Goal: Task Accomplishment & Management: Manage account settings

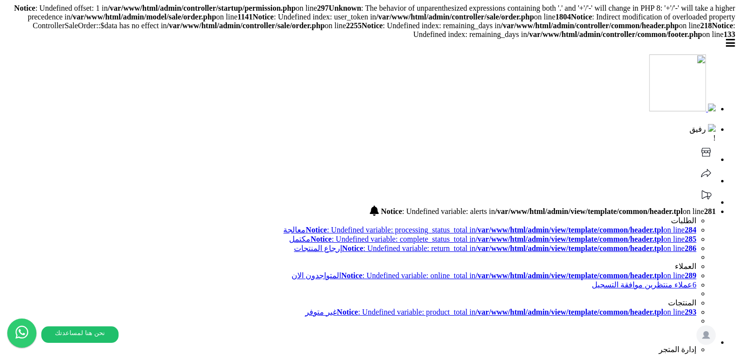
click at [690, 125] on span "رفيق" at bounding box center [698, 129] width 17 height 8
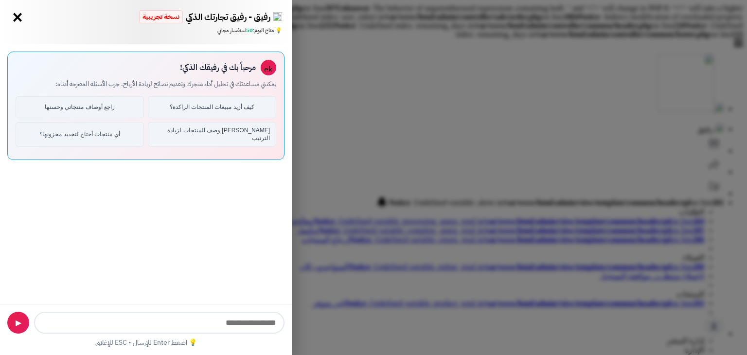
click at [13, 14] on button "×" at bounding box center [18, 18] width 16 height 16
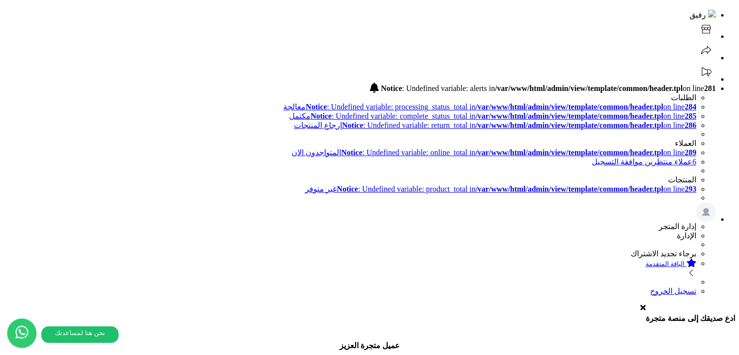
scroll to position [97, 0]
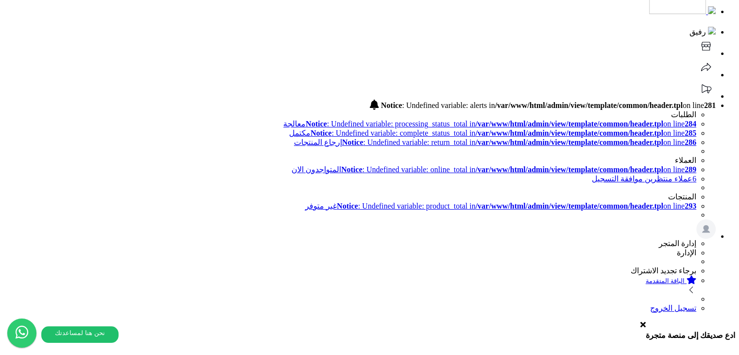
drag, startPoint x: 498, startPoint y: 93, endPoint x: 552, endPoint y: 89, distance: 54.6
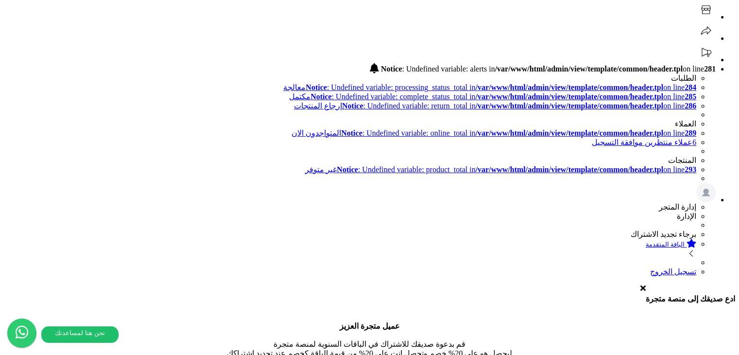
scroll to position [49, 0]
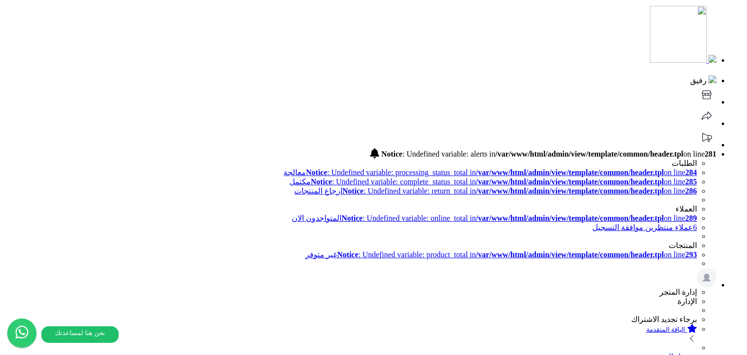
drag, startPoint x: 392, startPoint y: 70, endPoint x: 392, endPoint y: 76, distance: 6.3
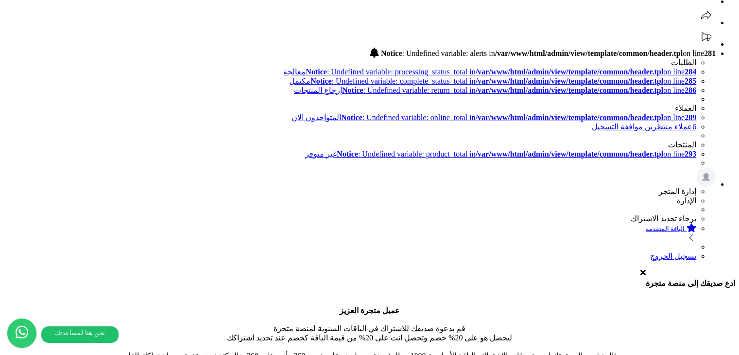
scroll to position [0, 0]
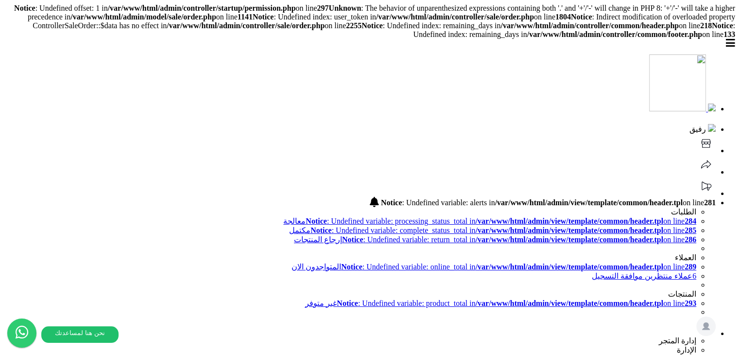
click at [234, 71] on header "رفيق ! Notice : Undefined variable: alerts in /var/www/html/admin/view/template…" at bounding box center [370, 224] width 732 height 371
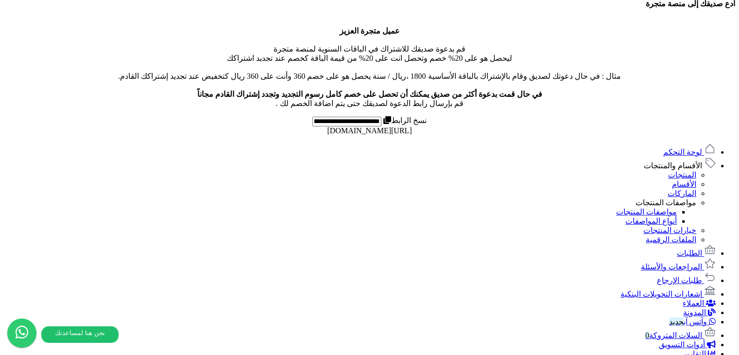
scroll to position [438, 0]
drag, startPoint x: 145, startPoint y: 131, endPoint x: 148, endPoint y: 125, distance: 6.1
drag, startPoint x: 74, startPoint y: 123, endPoint x: 101, endPoint y: 124, distance: 26.8
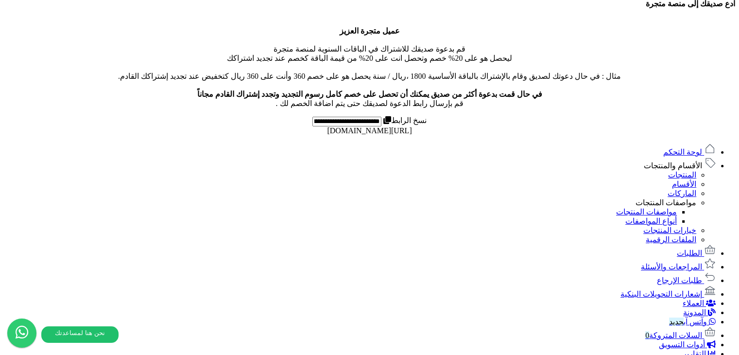
drag, startPoint x: 99, startPoint y: 167, endPoint x: 124, endPoint y: 167, distance: 25.3
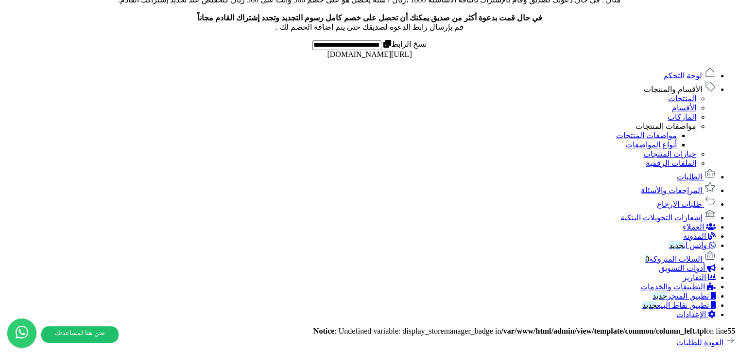
scroll to position [333, 0]
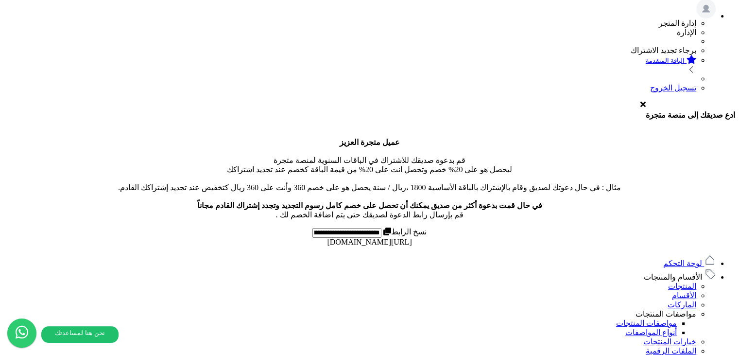
scroll to position [0, 0]
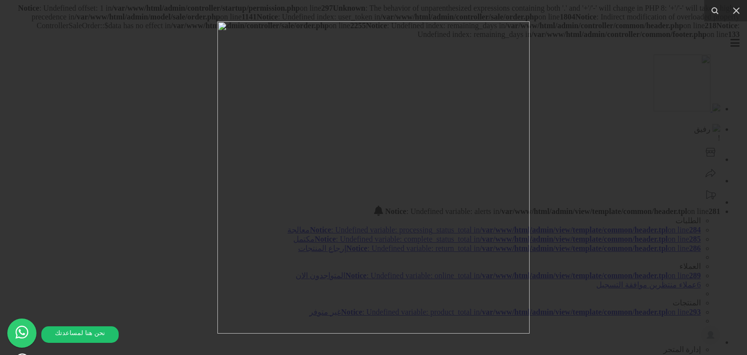
drag, startPoint x: 589, startPoint y: 218, endPoint x: 533, endPoint y: 216, distance: 55.4
click at [589, 217] on div at bounding box center [373, 177] width 747 height 355
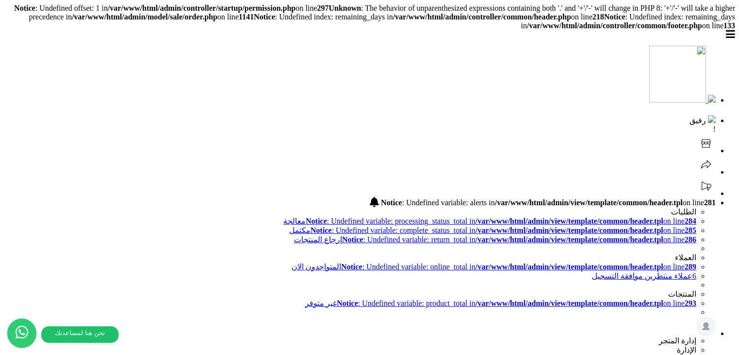
select select
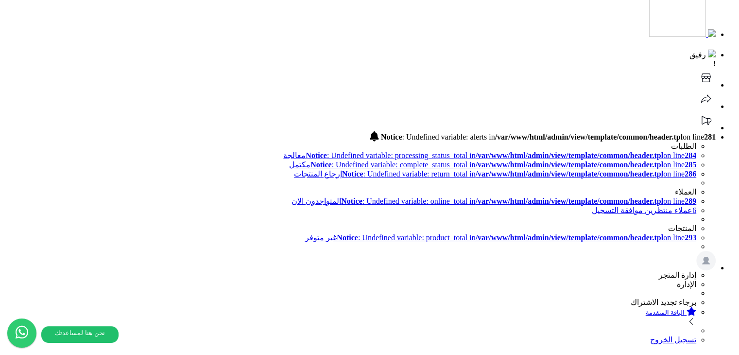
scroll to position [49, 0]
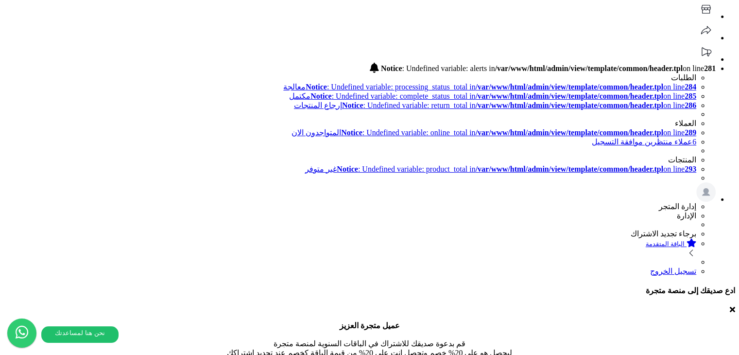
scroll to position [194, 0]
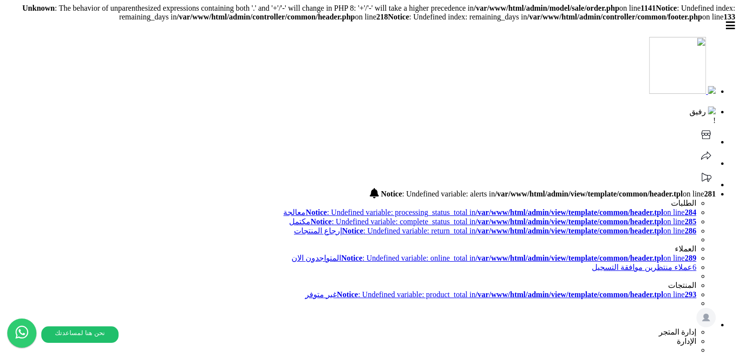
type input "******"
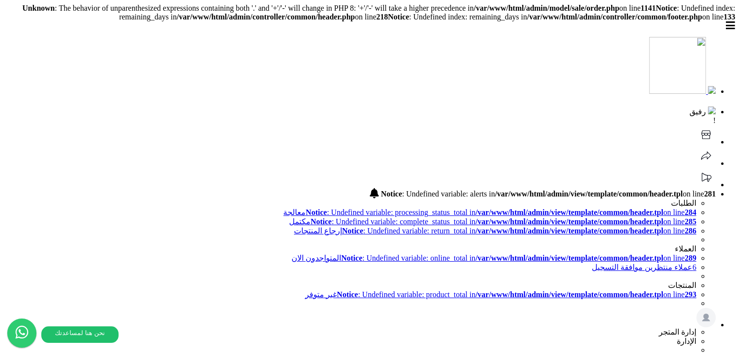
type input "******"
type input "**********"
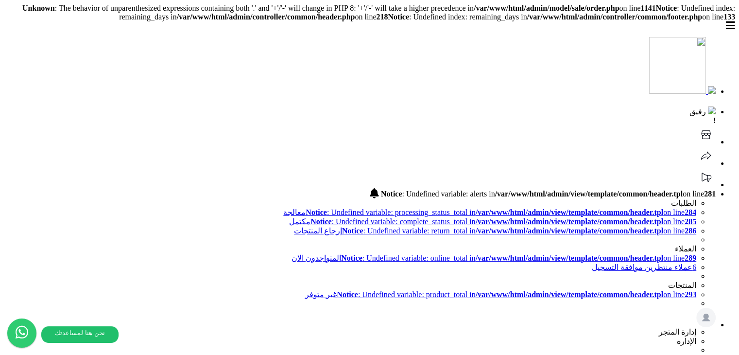
drag, startPoint x: 567, startPoint y: 213, endPoint x: 545, endPoint y: 213, distance: 22.4
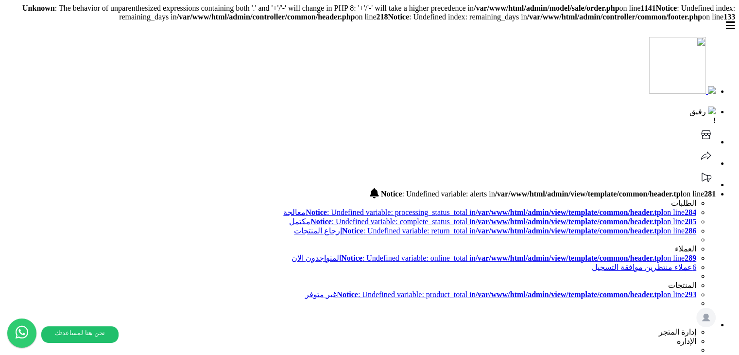
drag, startPoint x: 486, startPoint y: 216, endPoint x: 460, endPoint y: 212, distance: 25.7
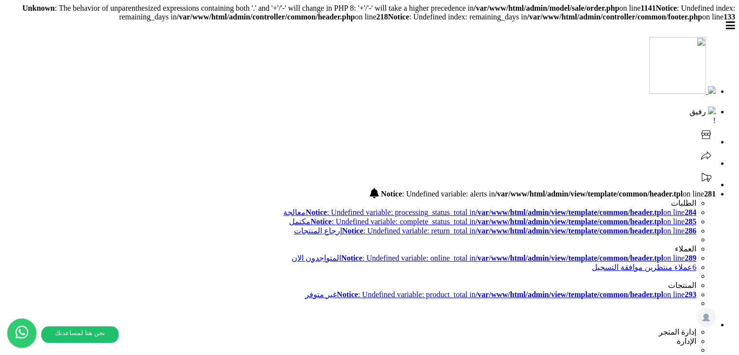
drag, startPoint x: 492, startPoint y: 211, endPoint x: 477, endPoint y: 216, distance: 16.0
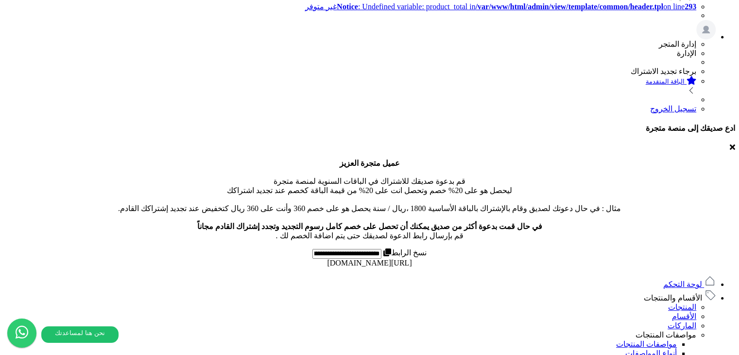
scroll to position [340, 0]
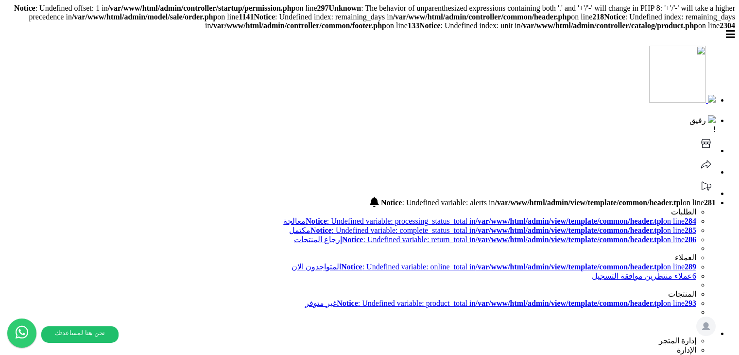
select select
select select "*"
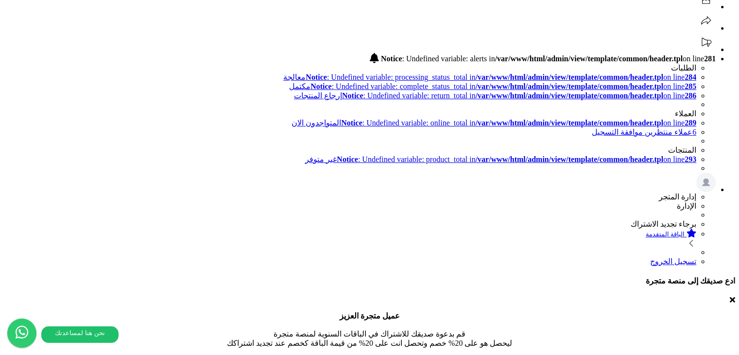
scroll to position [146, 0]
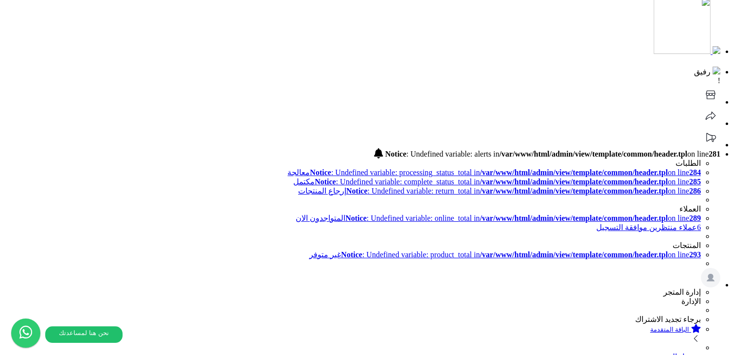
scroll to position [97, 0]
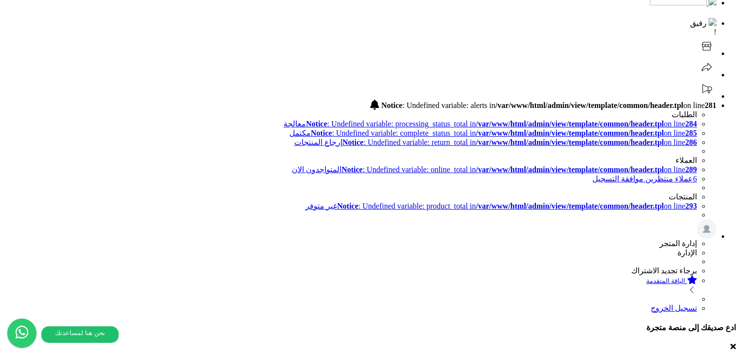
scroll to position [16, 0]
type textarea "****** ****** ******"
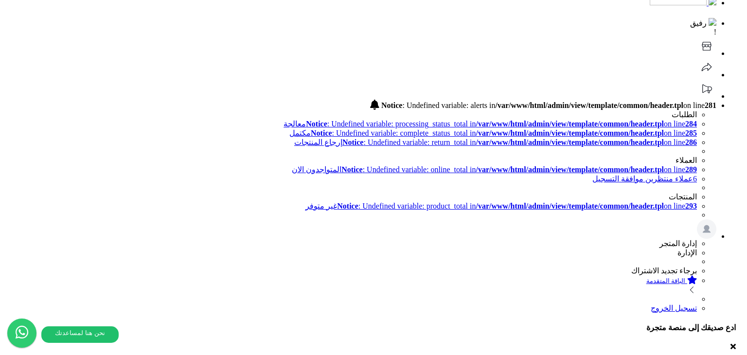
type input "*********"
paste input "*********"
type input "*********"
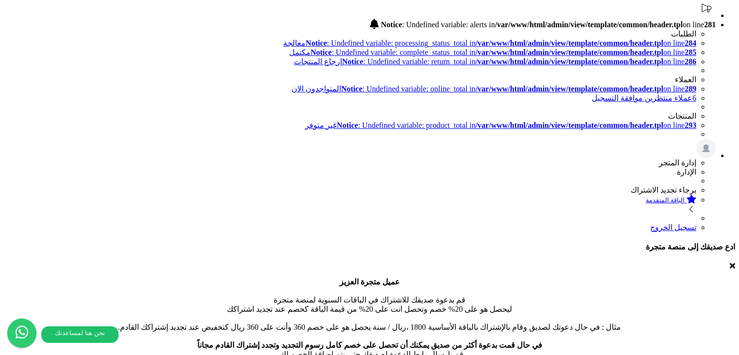
scroll to position [194, 0]
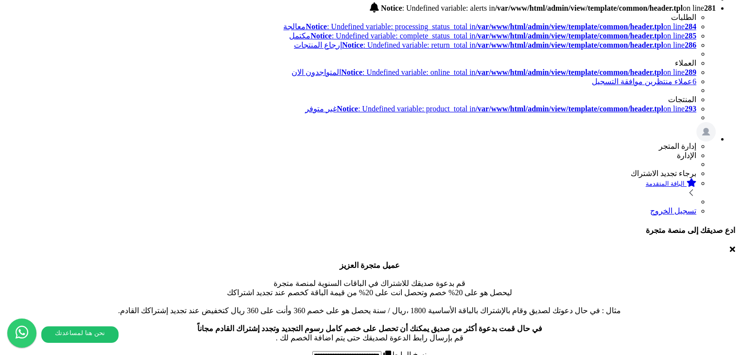
drag, startPoint x: 490, startPoint y: 151, endPoint x: 446, endPoint y: 150, distance: 44.2
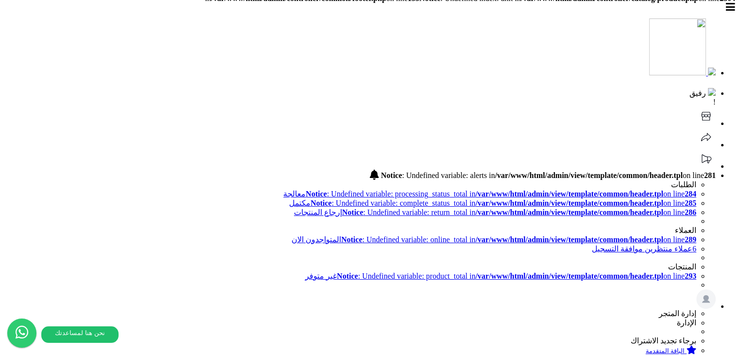
scroll to position [0, 0]
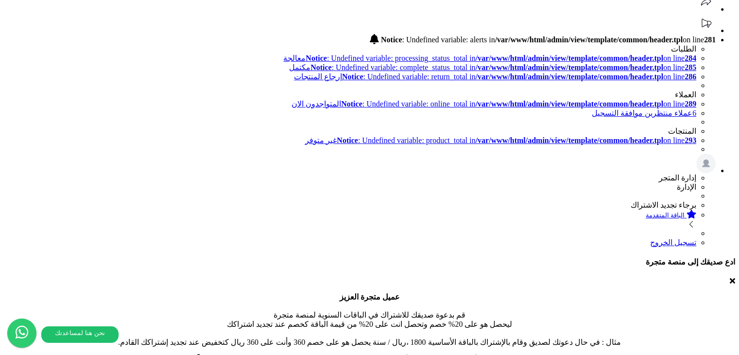
scroll to position [146, 0]
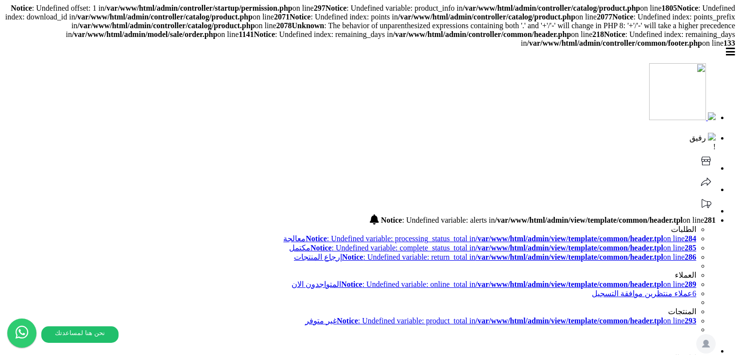
select select
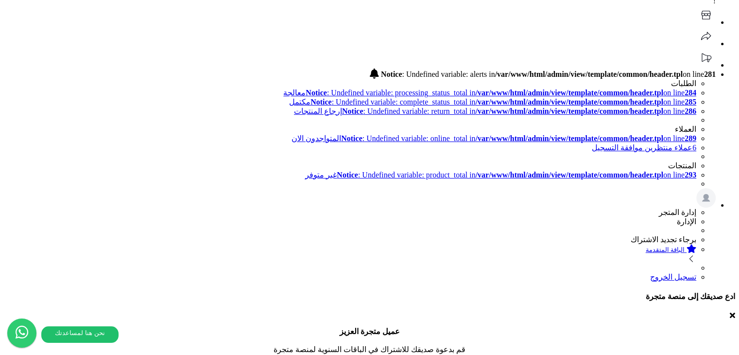
scroll to position [146, 0]
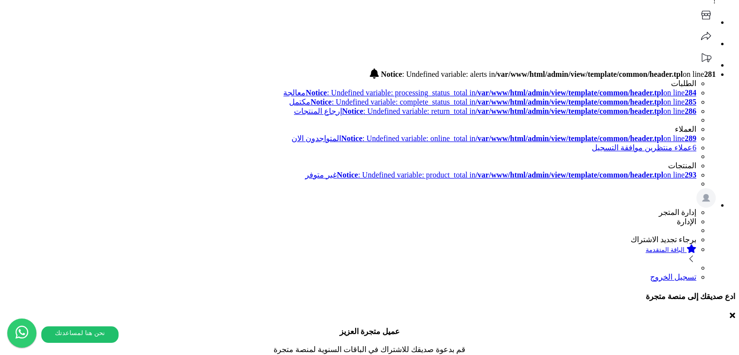
paste input "**********"
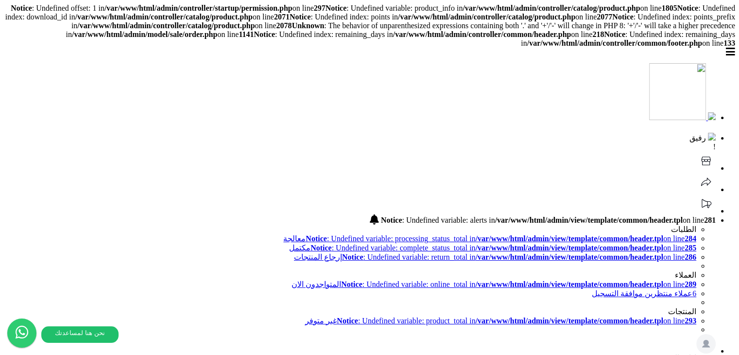
type input "**********"
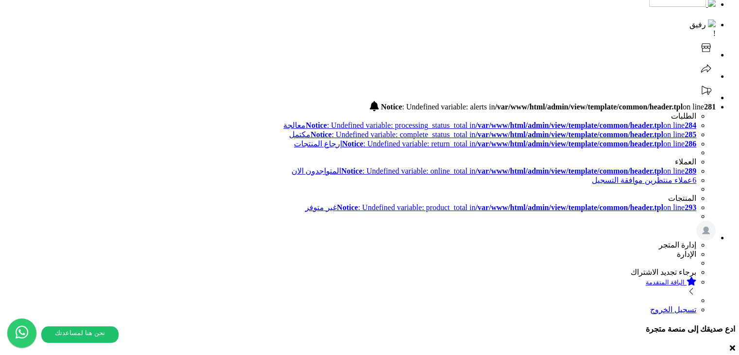
scroll to position [97, 0]
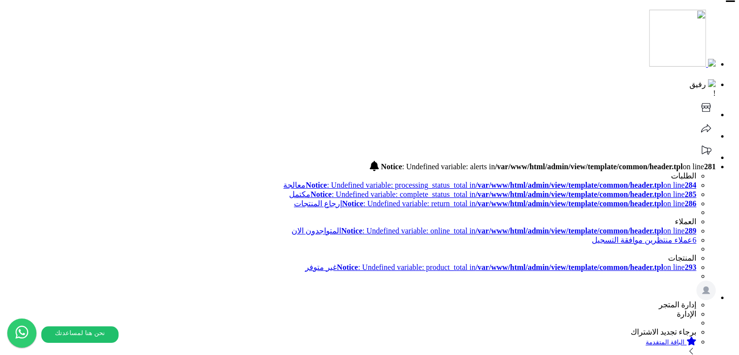
scroll to position [53, 0]
drag, startPoint x: 253, startPoint y: 195, endPoint x: 258, endPoint y: 193, distance: 5.7
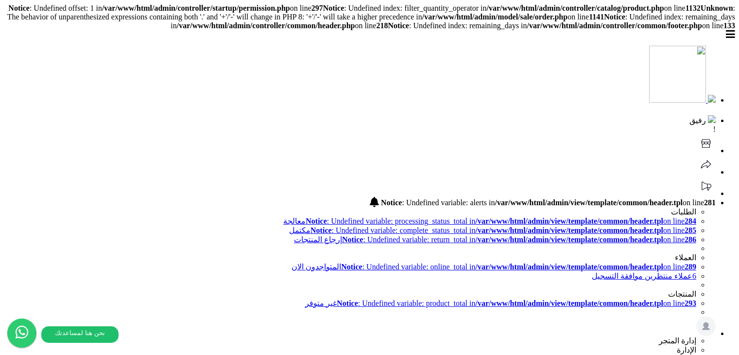
scroll to position [194, 0]
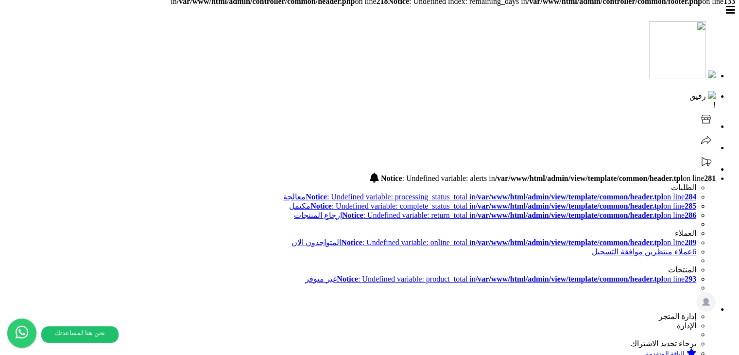
scroll to position [0, 0]
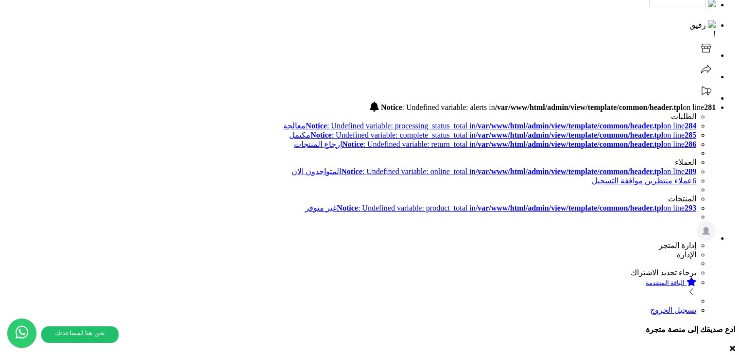
scroll to position [97, 0]
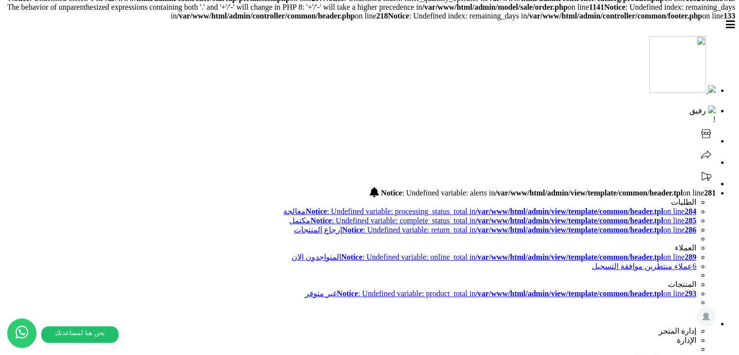
scroll to position [0, 0]
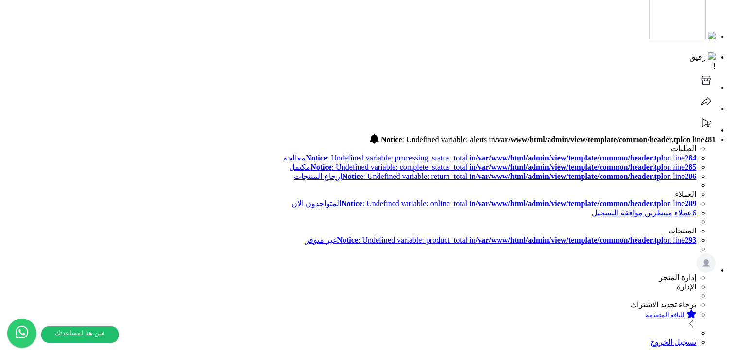
scroll to position [49, 0]
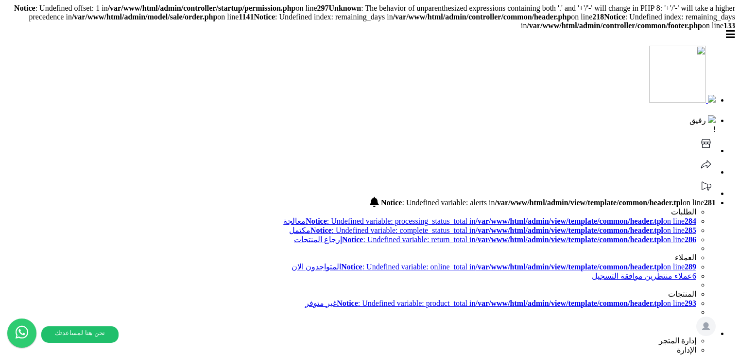
select select
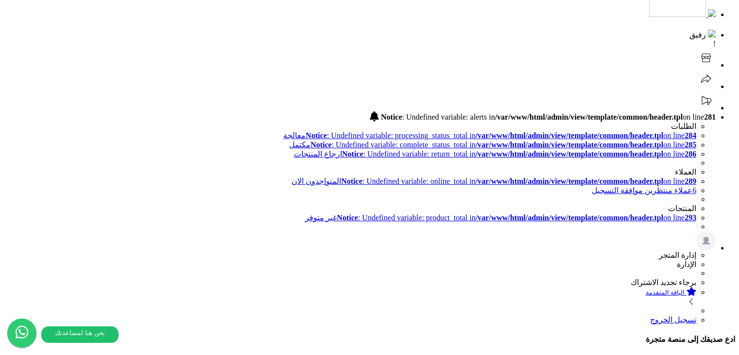
scroll to position [146, 0]
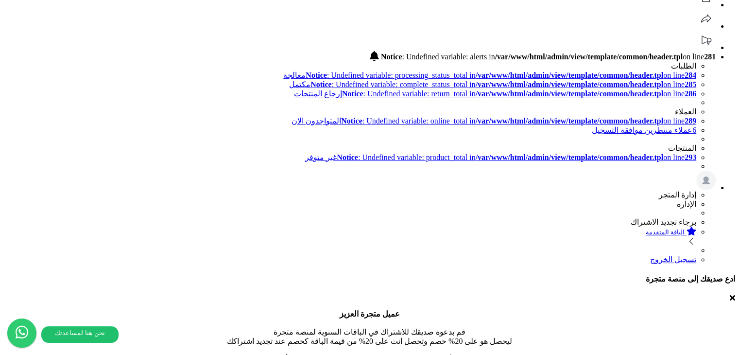
drag, startPoint x: 434, startPoint y: 186, endPoint x: 484, endPoint y: 188, distance: 50.1
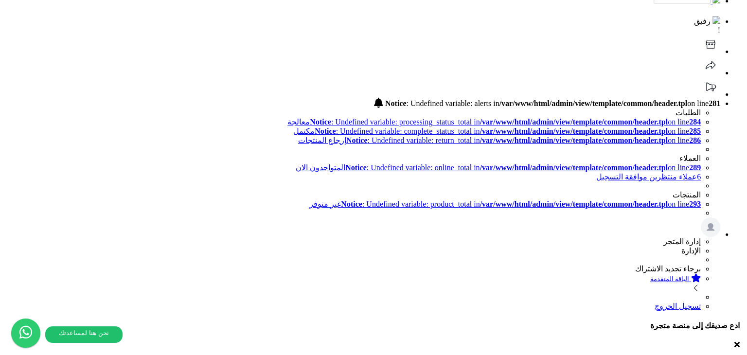
scroll to position [97, 0]
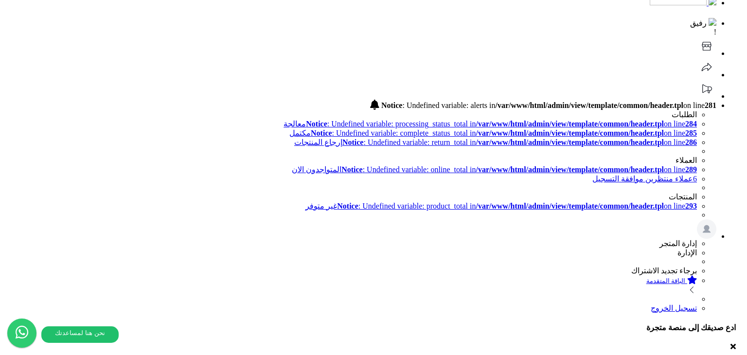
type textarea "****"
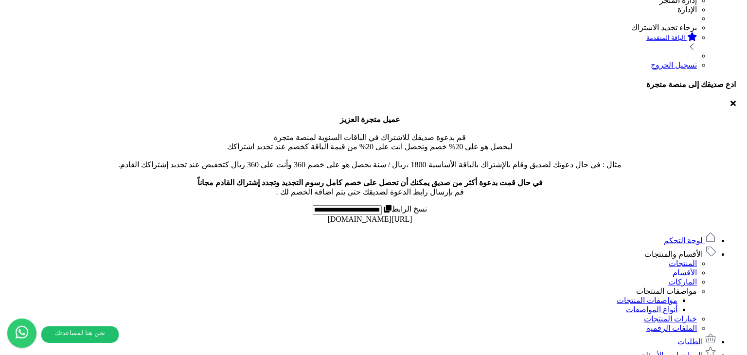
type textarea "**** *****"
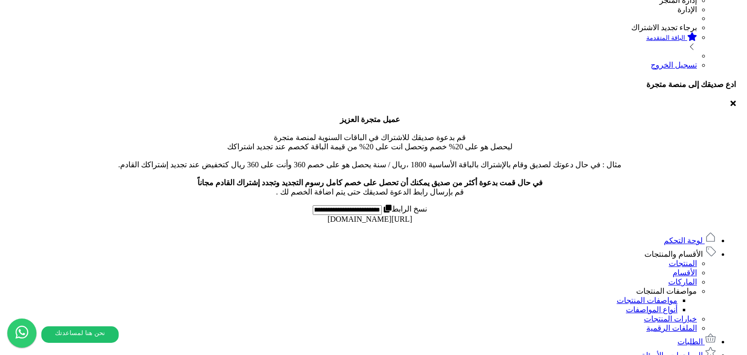
type input "**********"
paste input "**********"
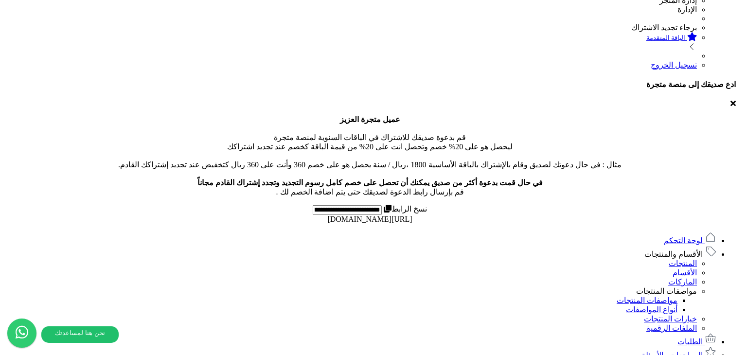
type input "**********"
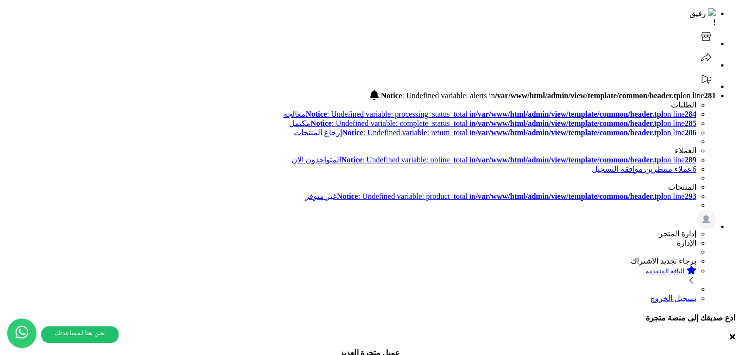
scroll to position [0, 0]
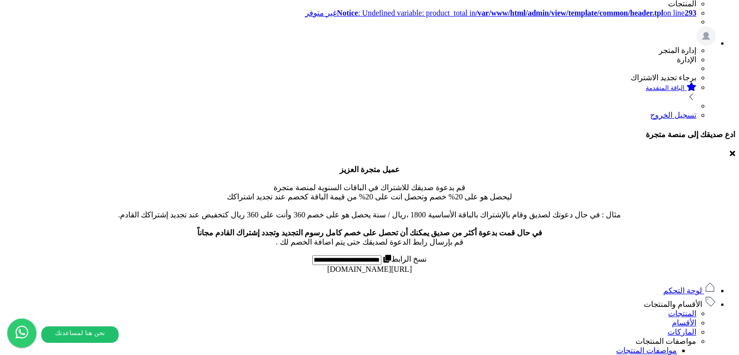
scroll to position [292, 0]
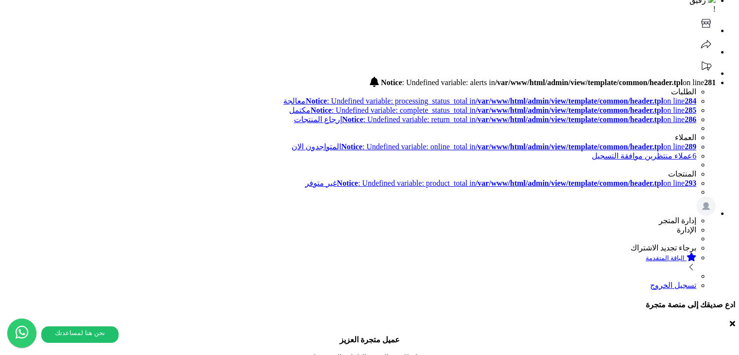
scroll to position [146, 0]
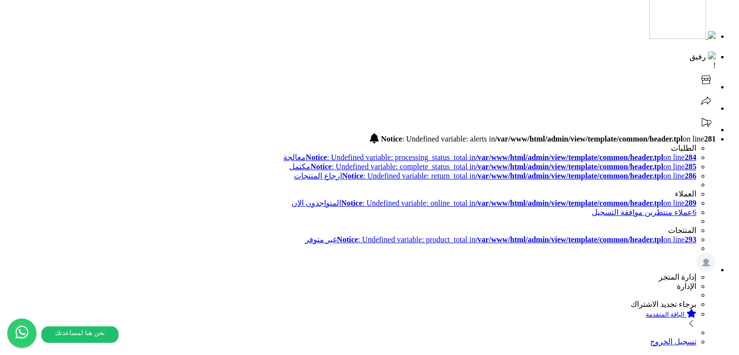
scroll to position [97, 0]
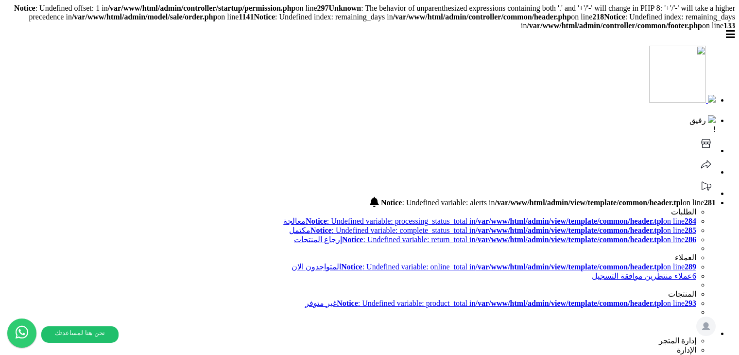
select select
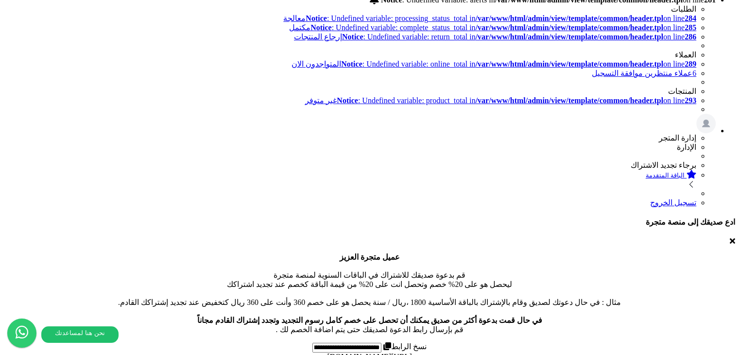
scroll to position [194, 0]
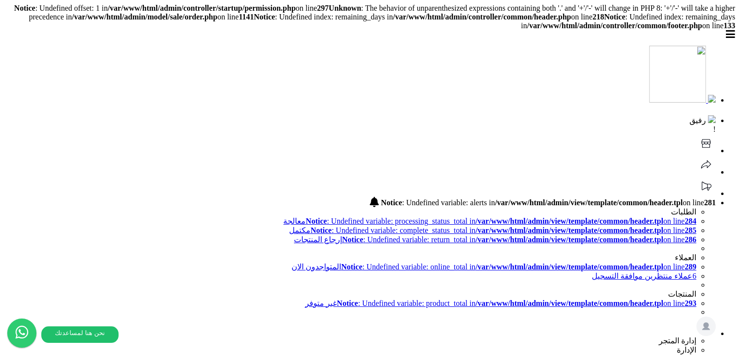
scroll to position [0, 0]
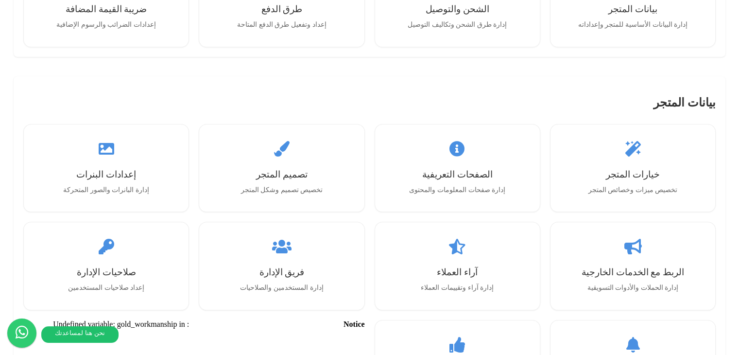
scroll to position [1167, 0]
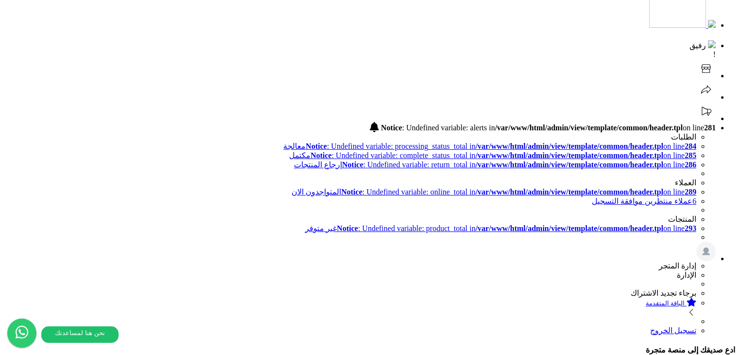
scroll to position [49, 0]
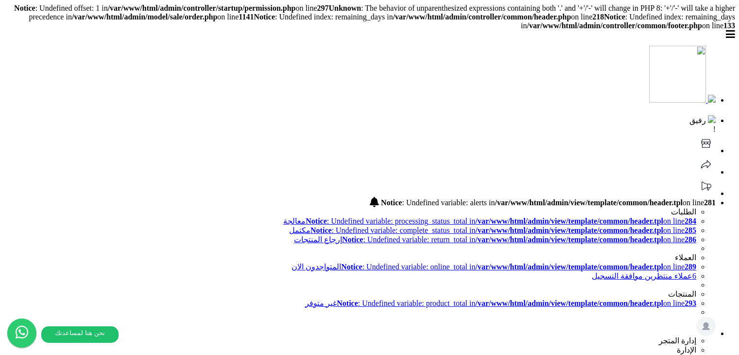
select select
select select "*"
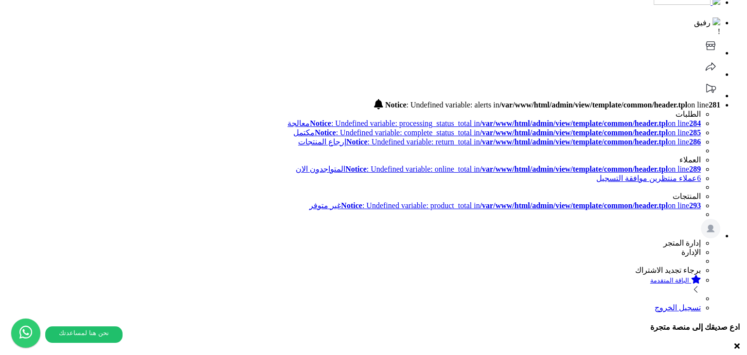
scroll to position [97, 0]
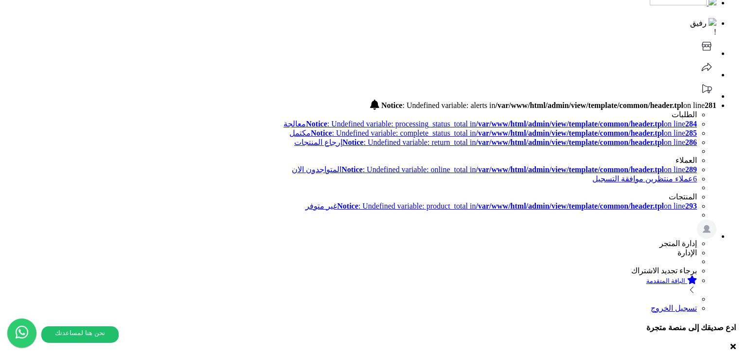
type textarea "****"
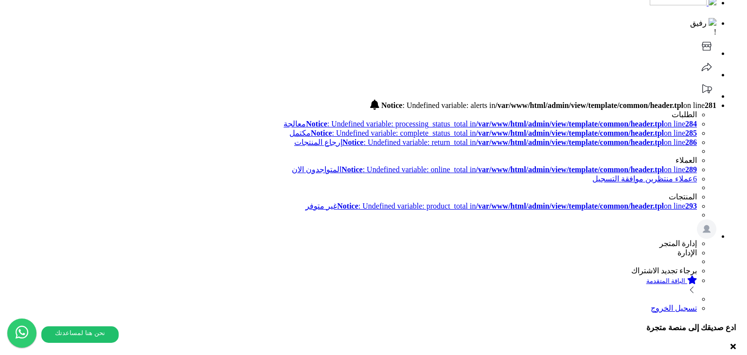
type textarea "**** ******"
type input "*******"
type input "*"
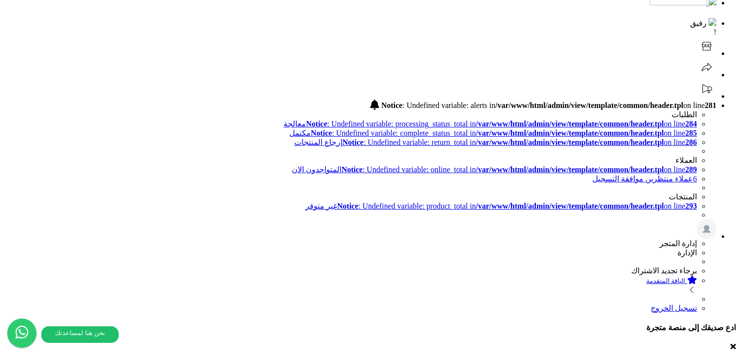
type input "*******"
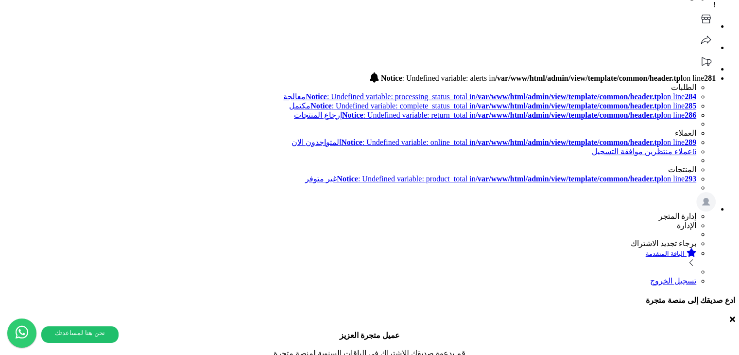
scroll to position [97, 0]
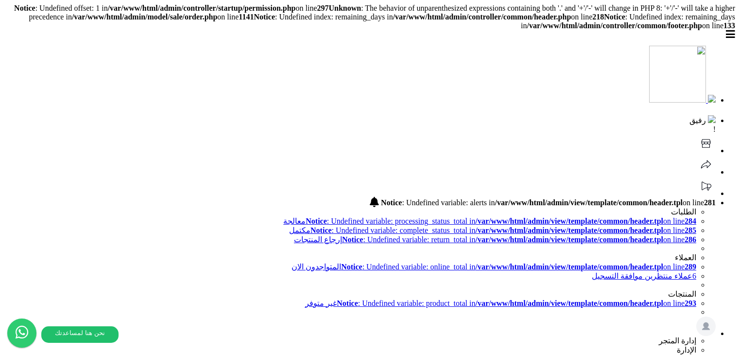
select select
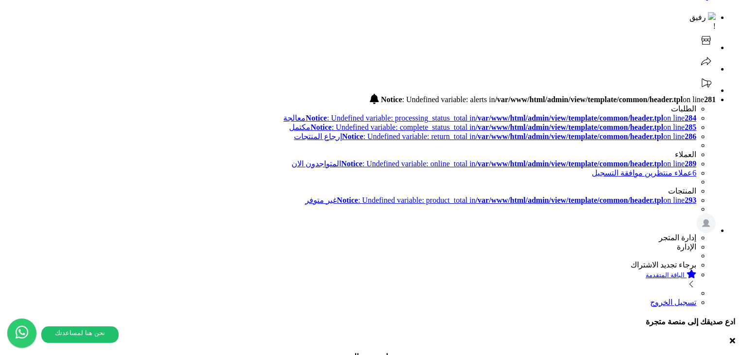
scroll to position [146, 0]
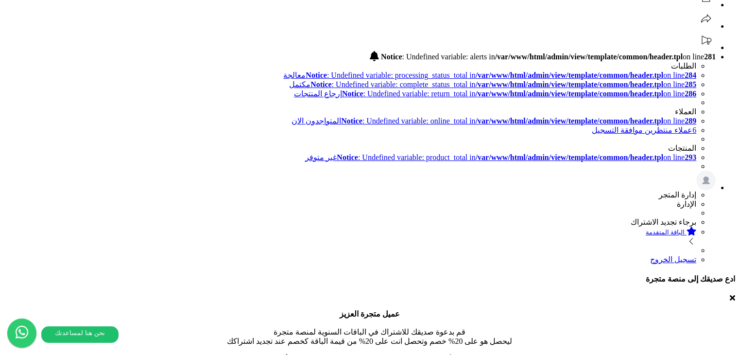
drag, startPoint x: 430, startPoint y: 115, endPoint x: 429, endPoint y: 122, distance: 6.9
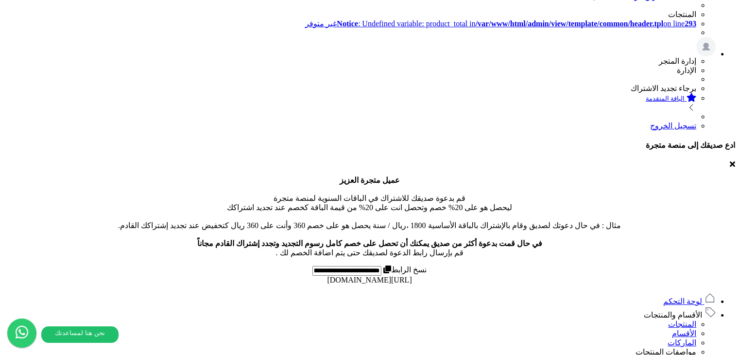
scroll to position [243, 0]
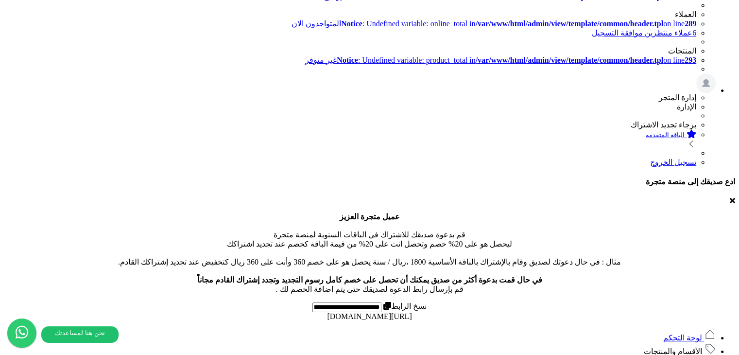
type input "****"
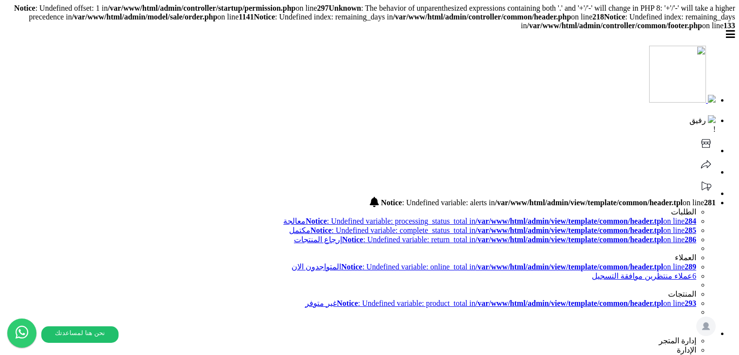
select select
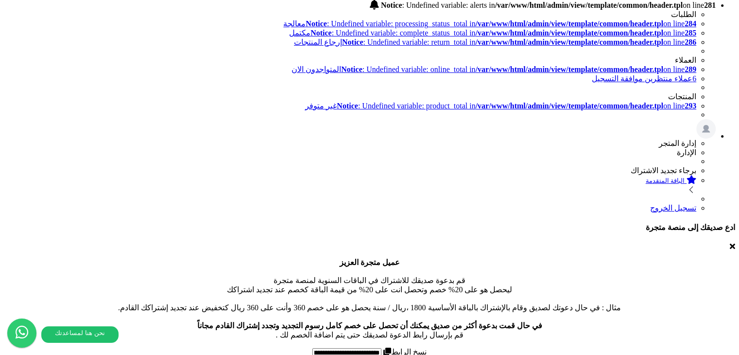
scroll to position [49, 0]
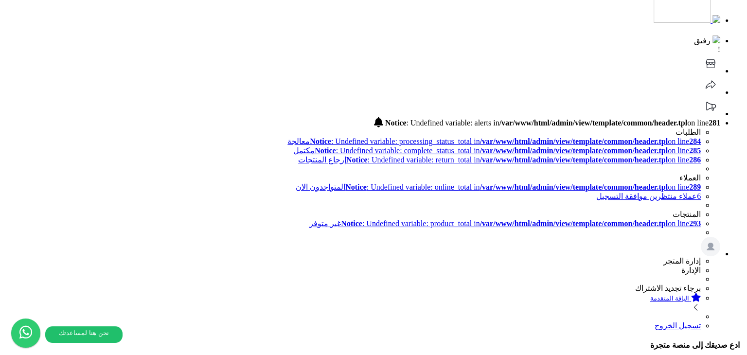
scroll to position [97, 0]
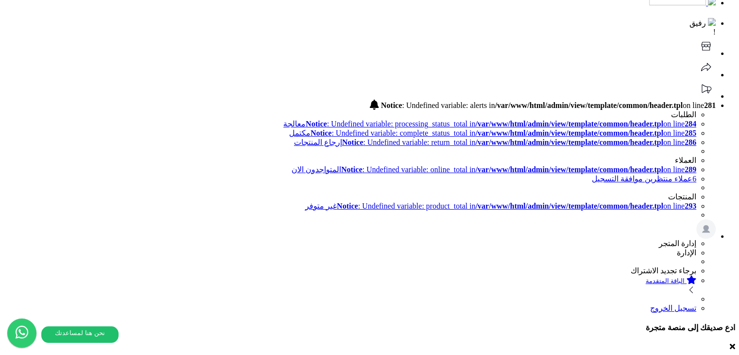
type input "****"
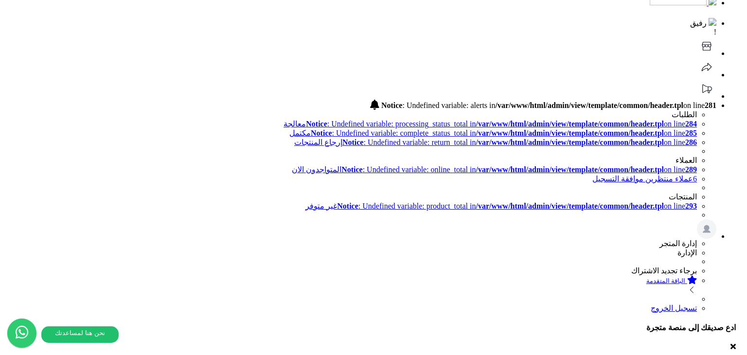
type input "**********"
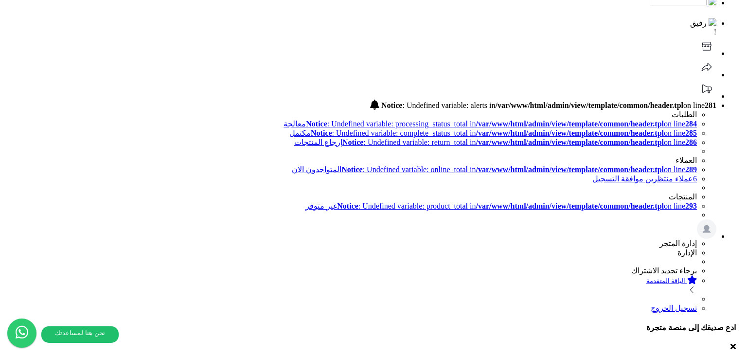
paste input "**********"
type input "**********"
type textarea "****"
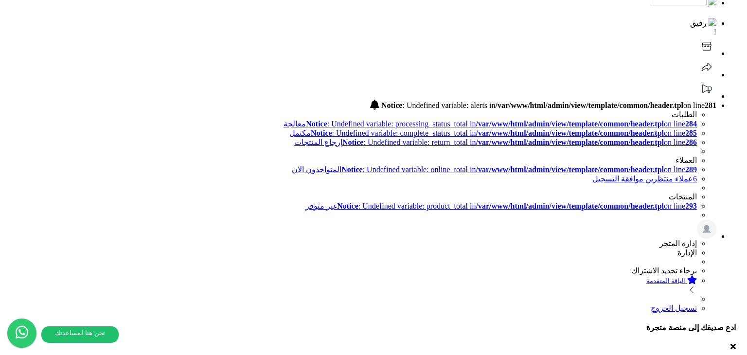
type textarea "**** ***** *****"
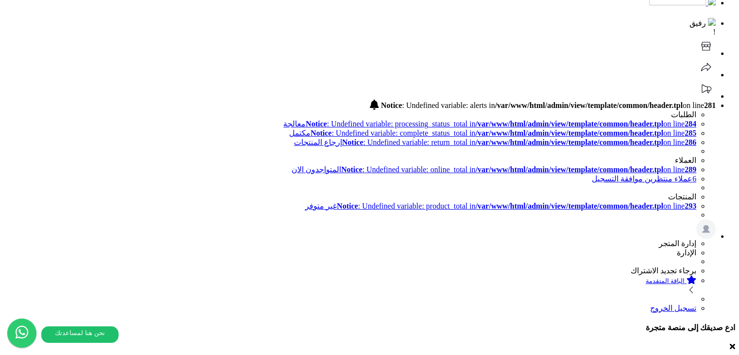
drag, startPoint x: 256, startPoint y: 40, endPoint x: 256, endPoint y: 46, distance: 5.9
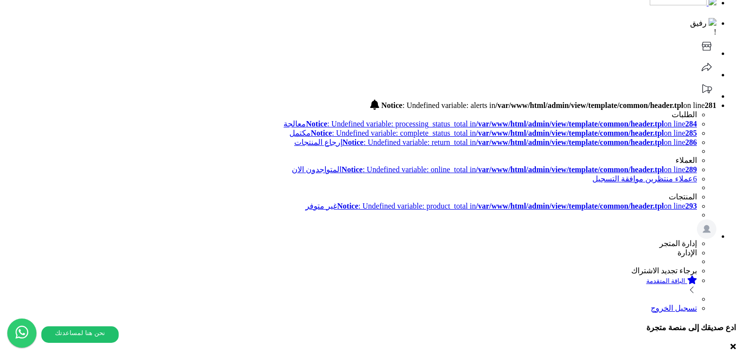
type input "**********"
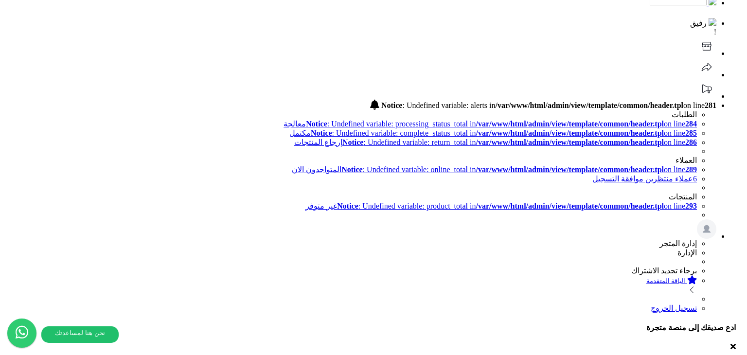
paste input "**********"
type input "**********"
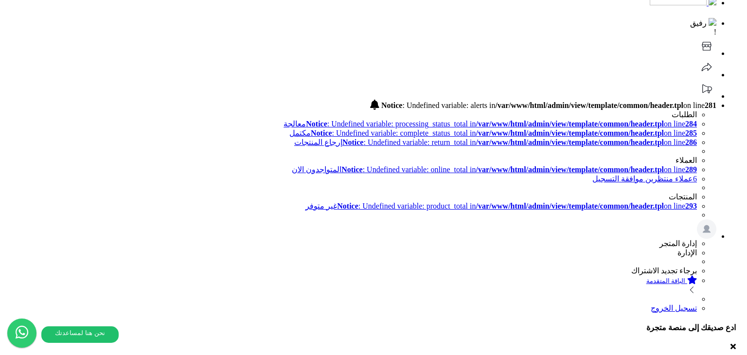
drag, startPoint x: 437, startPoint y: 162, endPoint x: 438, endPoint y: 167, distance: 5.0
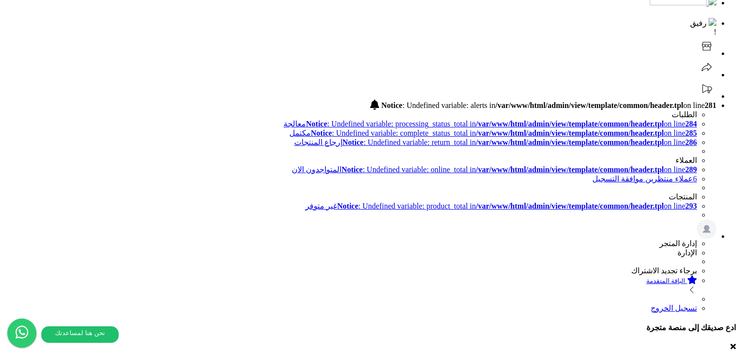
scroll to position [16, 0]
type textarea "**** ******** *****"
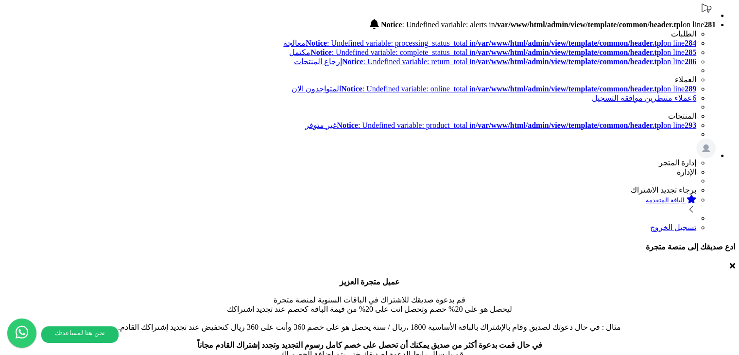
scroll to position [194, 0]
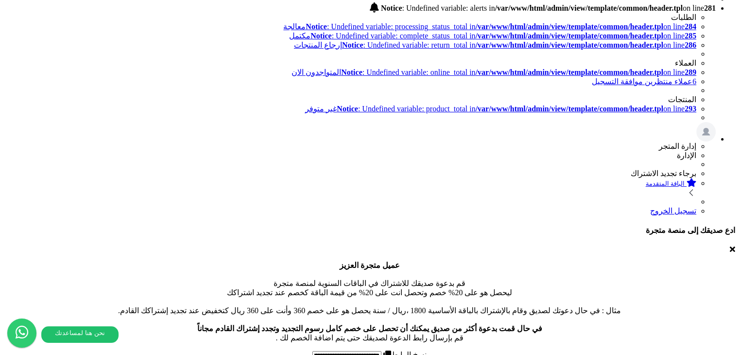
drag, startPoint x: 591, startPoint y: 135, endPoint x: 565, endPoint y: 141, distance: 26.2
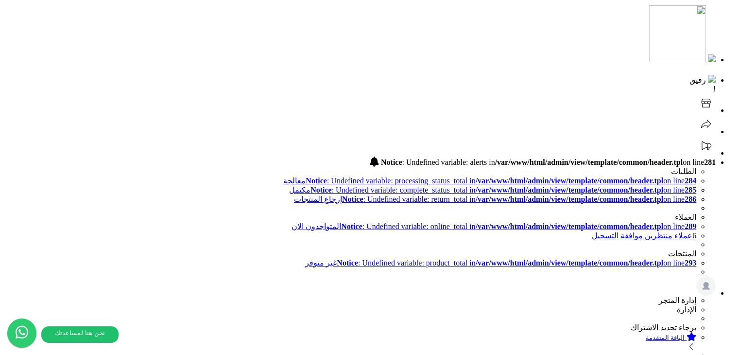
scroll to position [0, 0]
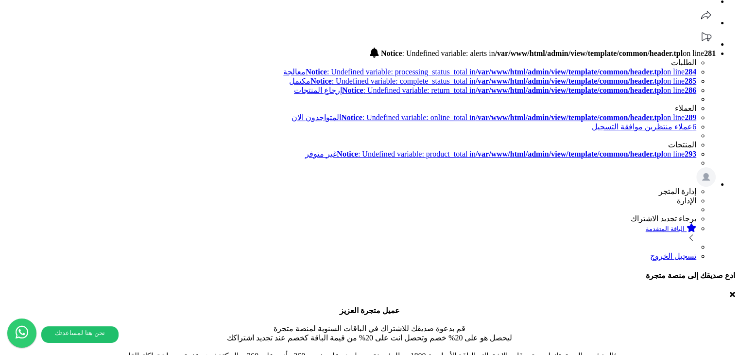
scroll to position [146, 0]
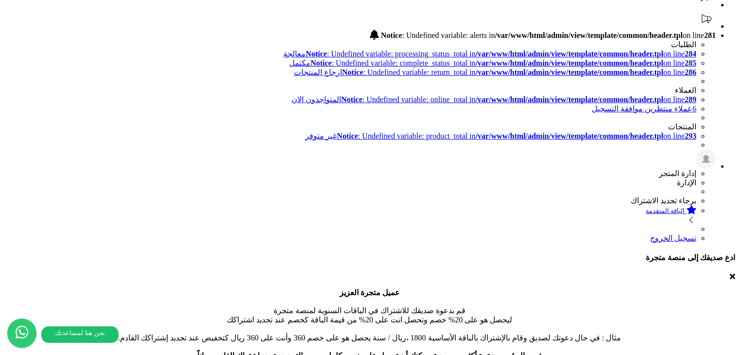
scroll to position [97, 0]
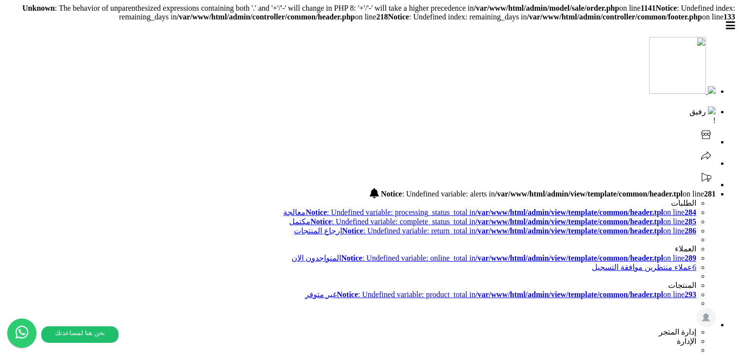
scroll to position [51, 0]
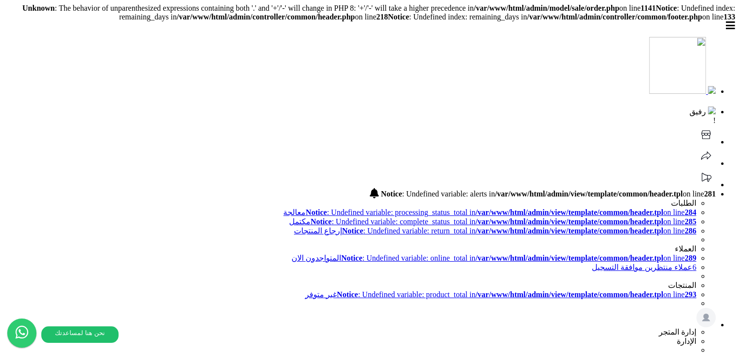
type textarea "***** *******"
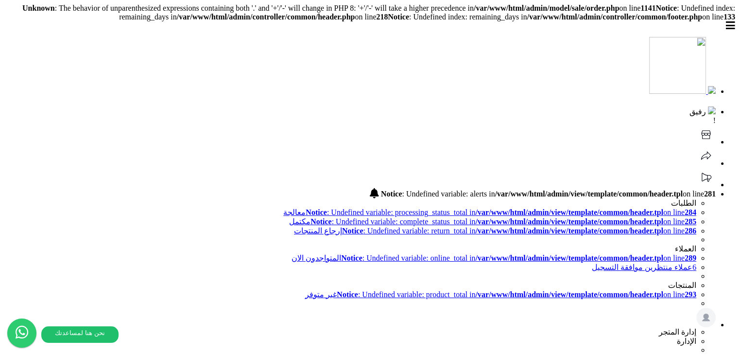
drag, startPoint x: 665, startPoint y: 82, endPoint x: 670, endPoint y: 86, distance: 6.2
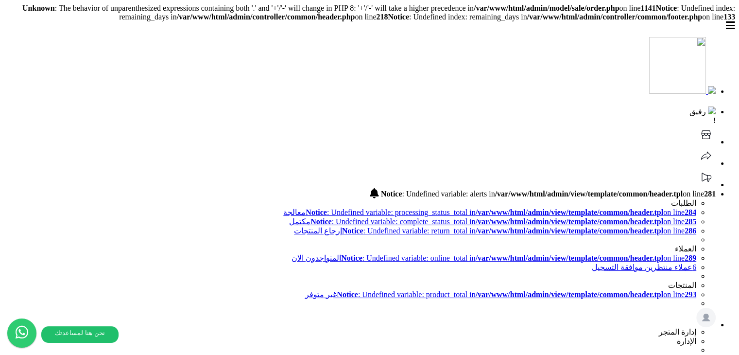
type input "**********"
paste input "**********"
type input "**********"
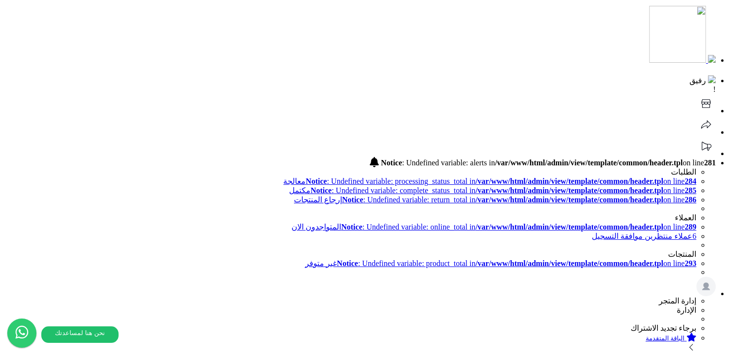
scroll to position [49, 0]
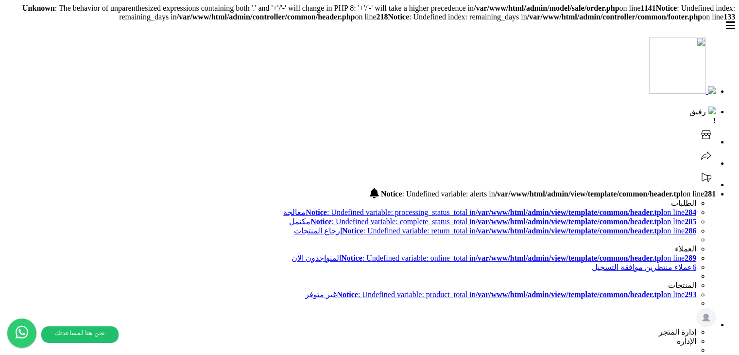
type textarea "***** ***** *******"
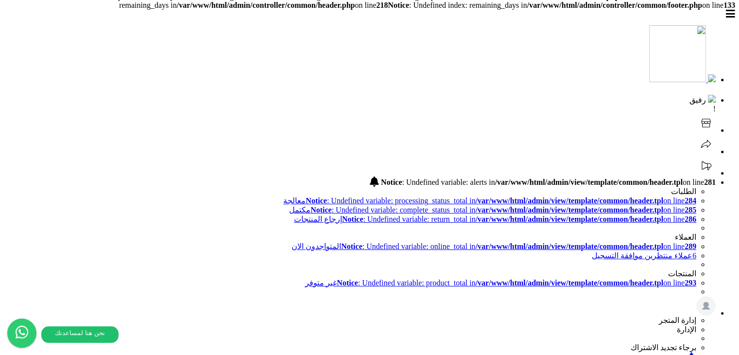
scroll to position [0, 0]
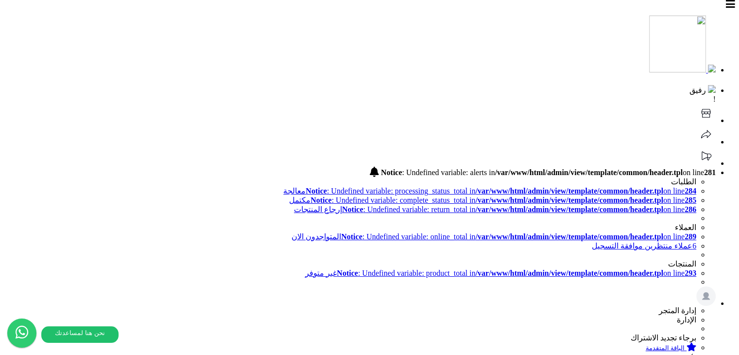
scroll to position [33, 0]
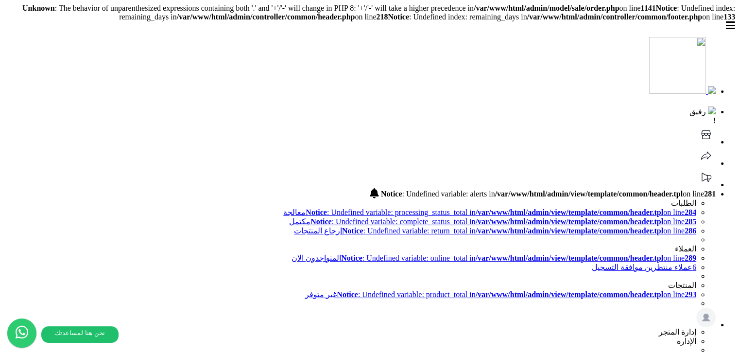
select select "*"
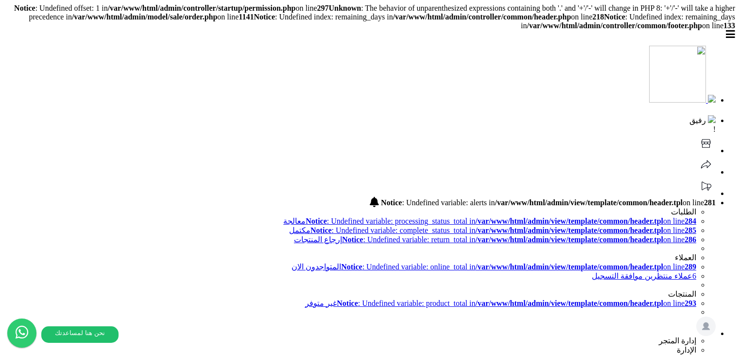
select select
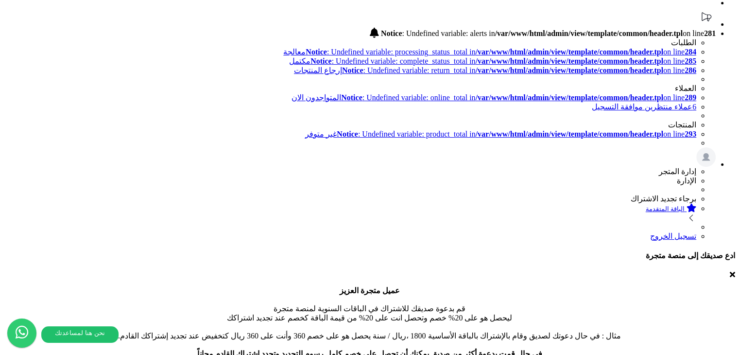
scroll to position [56, 0]
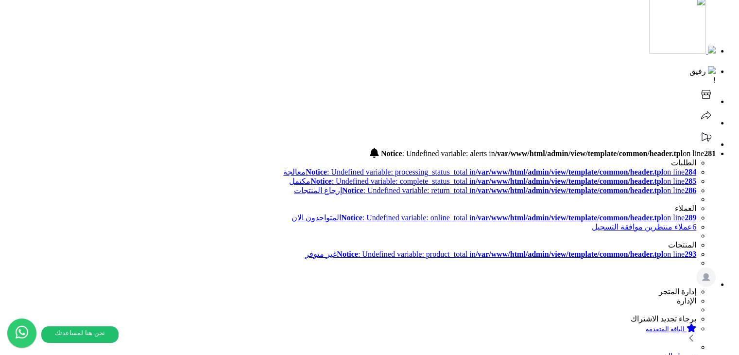
scroll to position [49, 0]
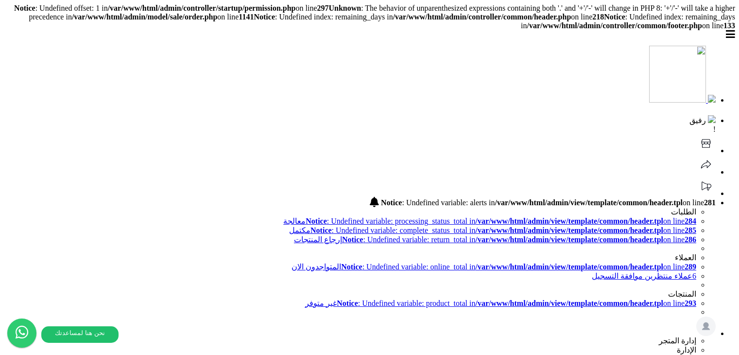
select select
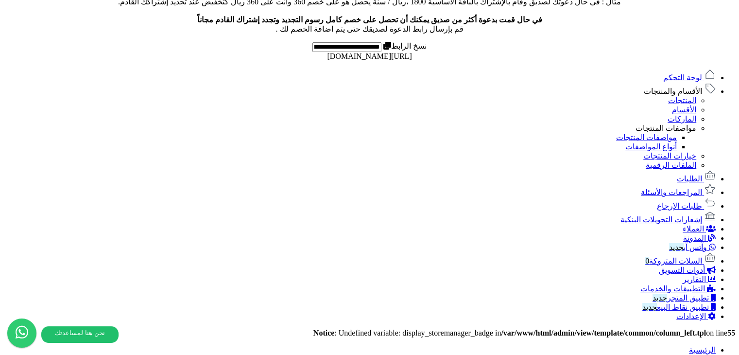
scroll to position [486, 0]
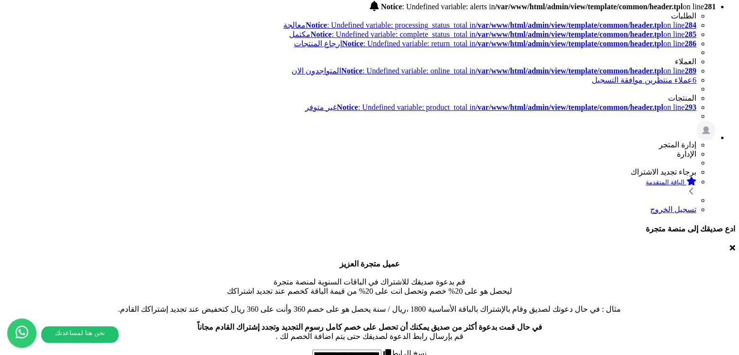
scroll to position [178, 0]
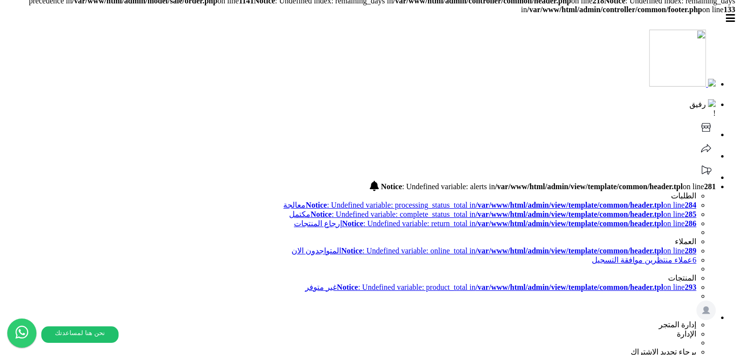
scroll to position [0, 0]
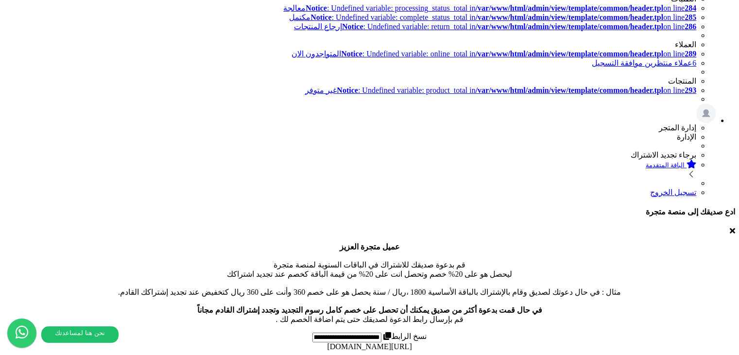
scroll to position [164, 0]
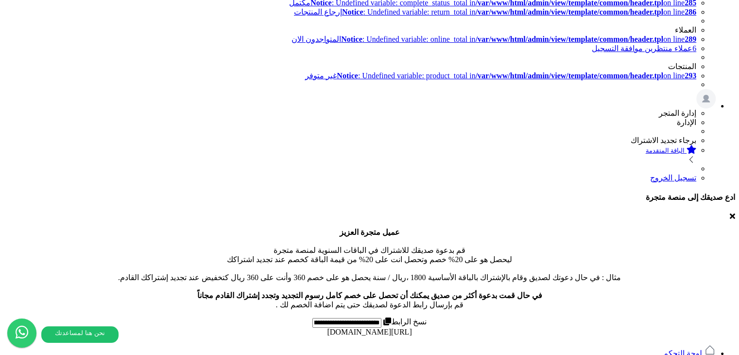
scroll to position [97, 0]
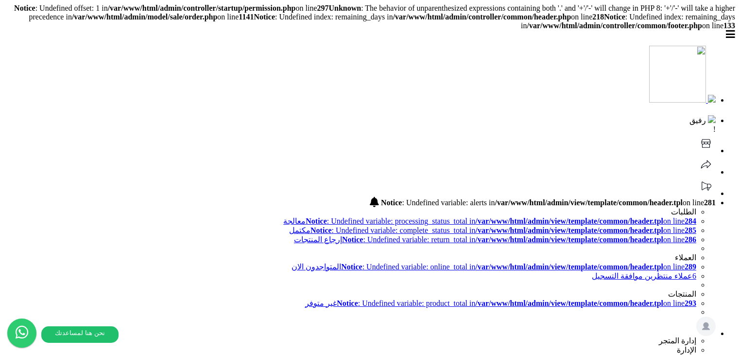
select select
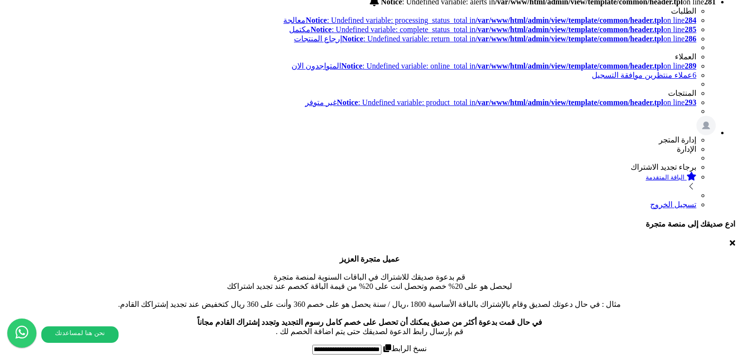
scroll to position [105, 0]
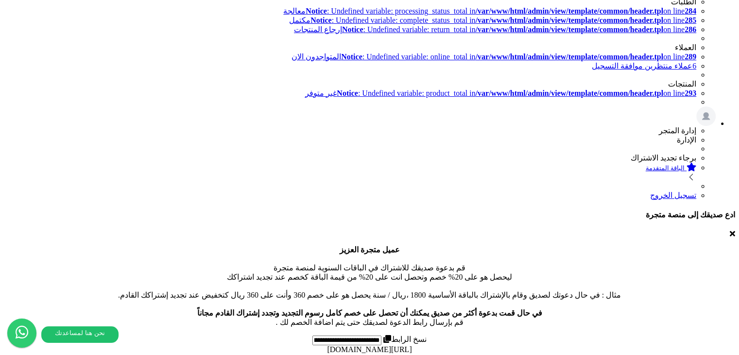
scroll to position [153, 0]
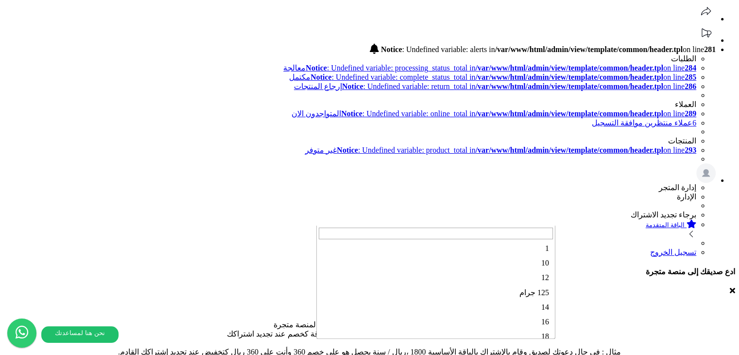
scroll to position [559, 0]
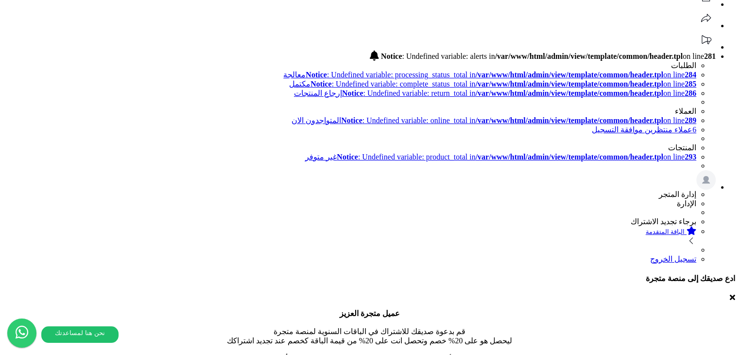
scroll to position [105, 0]
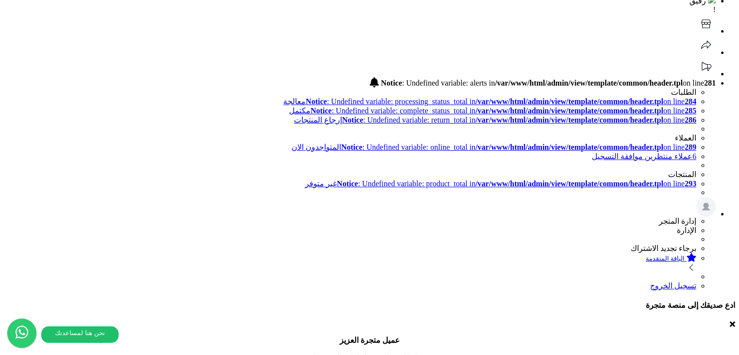
scroll to position [56, 0]
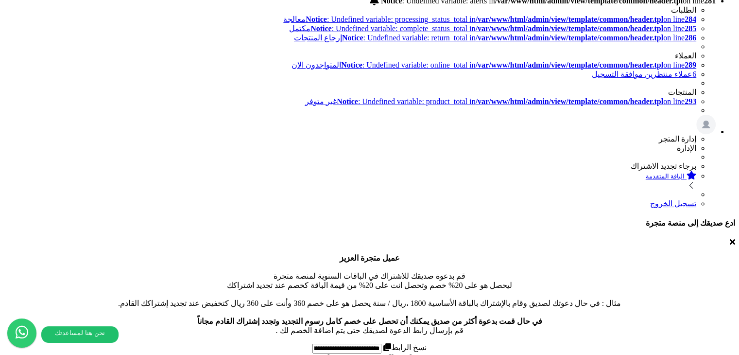
scroll to position [105, 0]
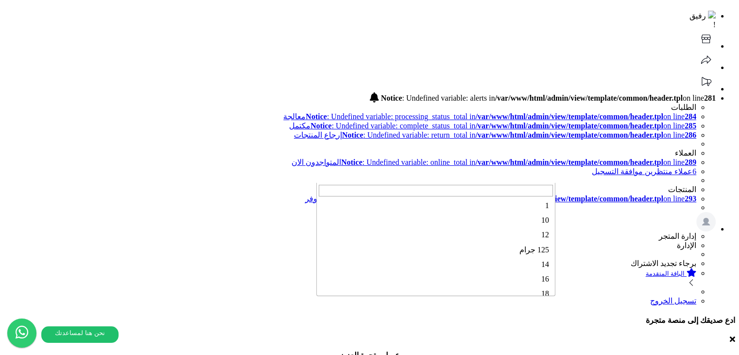
scroll to position [525, 0]
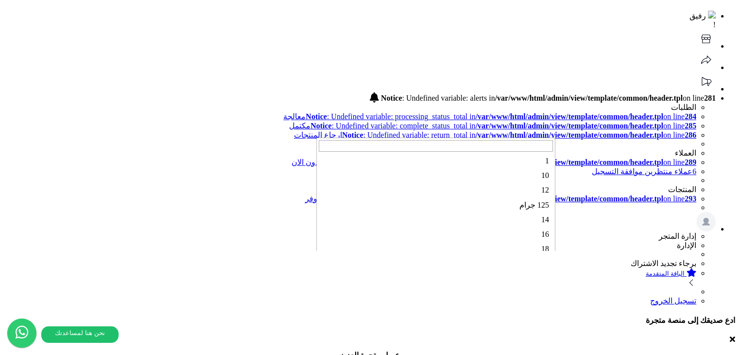
scroll to position [559, 0]
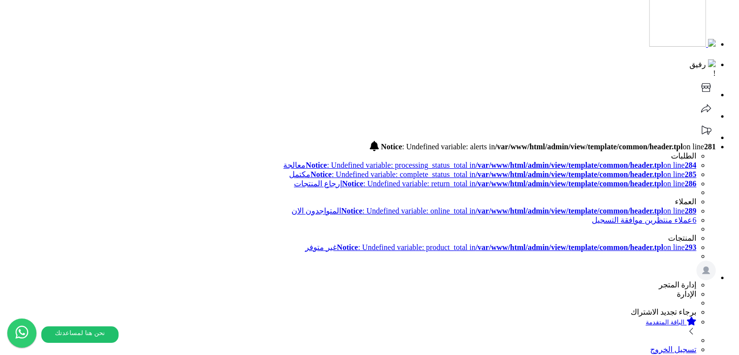
scroll to position [153, 0]
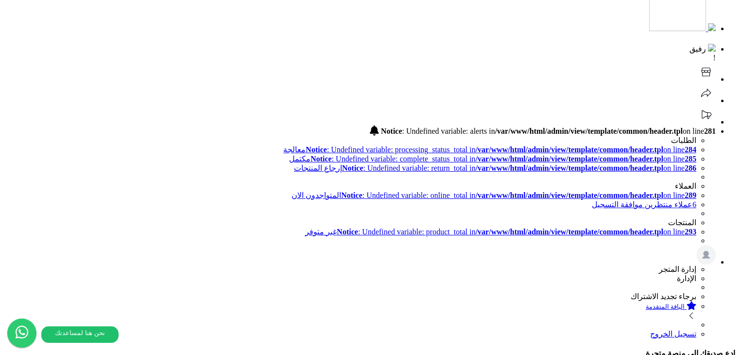
scroll to position [377, 0]
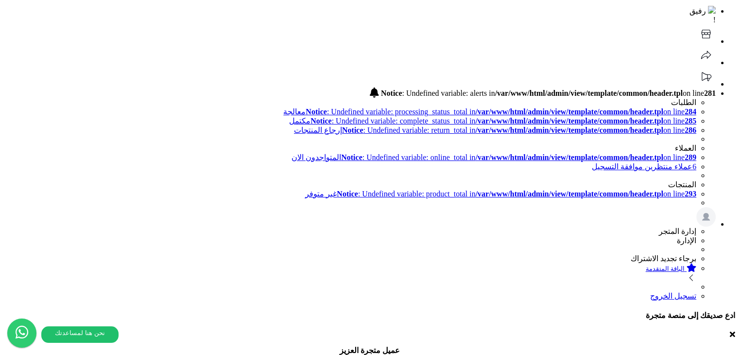
scroll to position [85, 0]
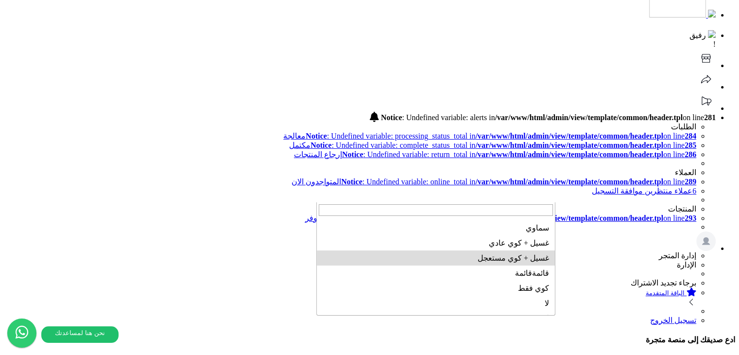
scroll to position [580, 0]
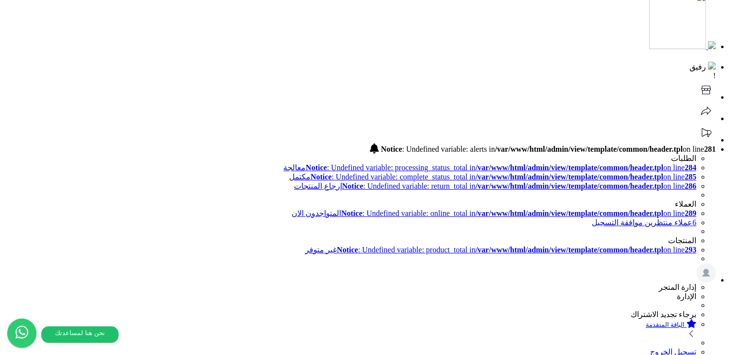
scroll to position [36, 0]
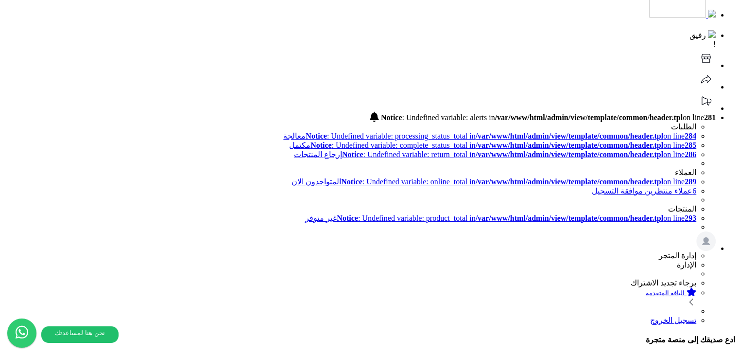
scroll to position [0, 0]
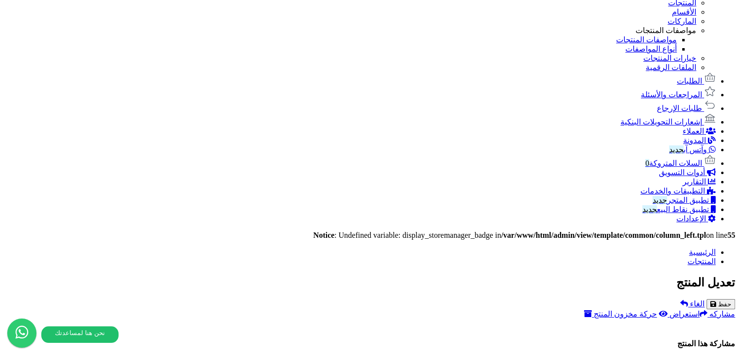
scroll to position [659, 0]
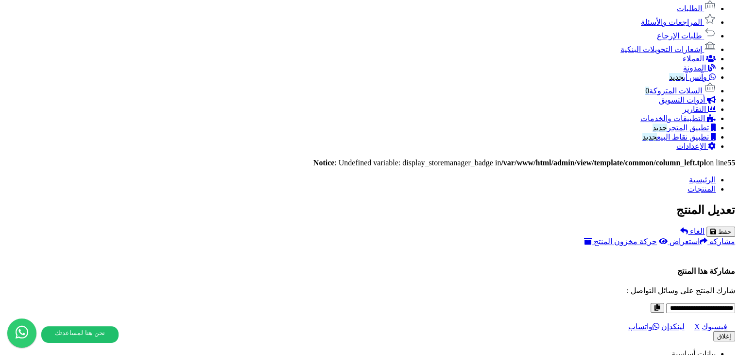
scroll to position [704, 0]
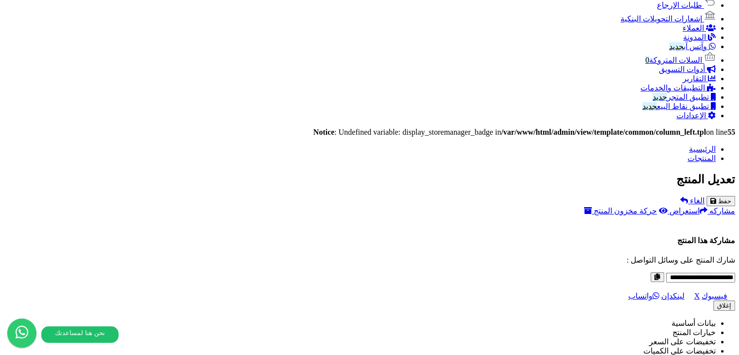
drag, startPoint x: 388, startPoint y: 205, endPoint x: 375, endPoint y: 298, distance: 93.8
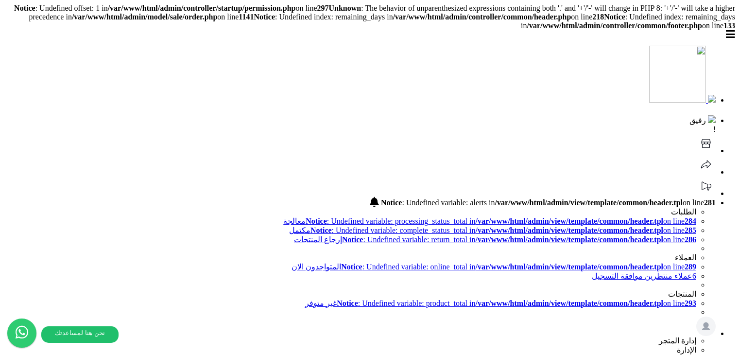
select select
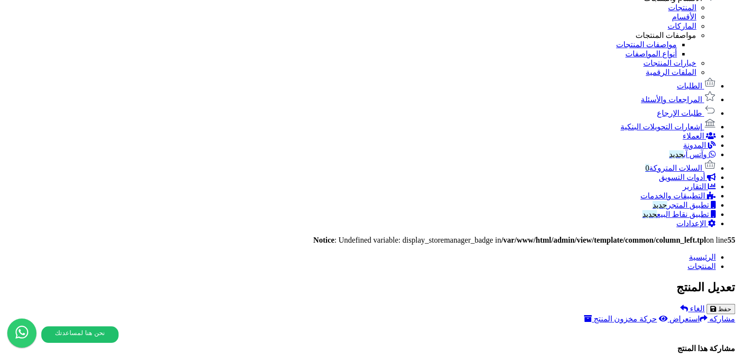
scroll to position [659, 0]
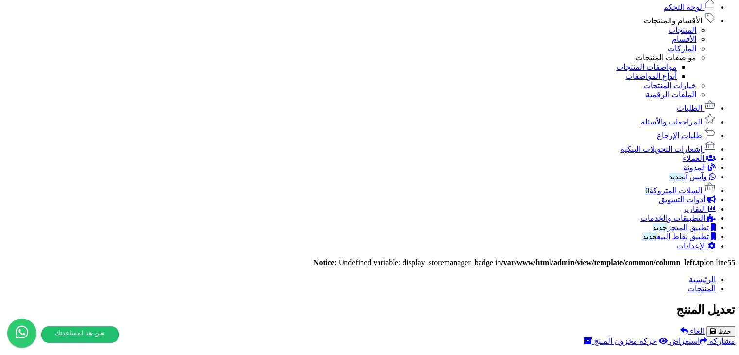
scroll to position [704, 0]
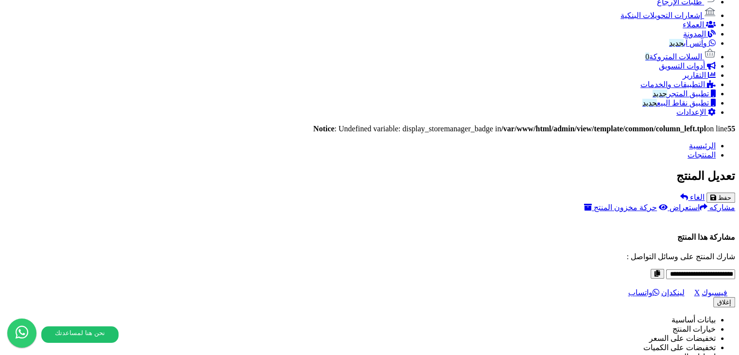
scroll to position [749, 0]
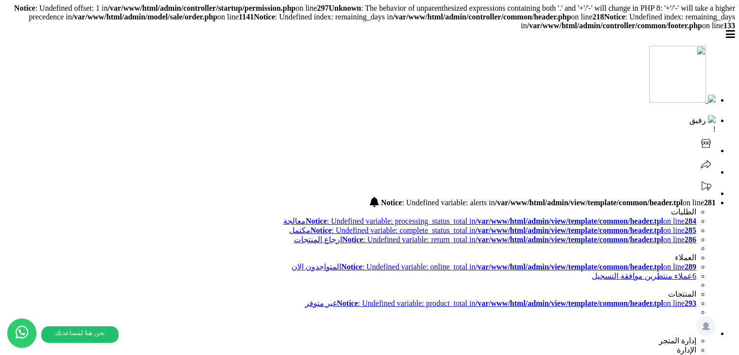
select select
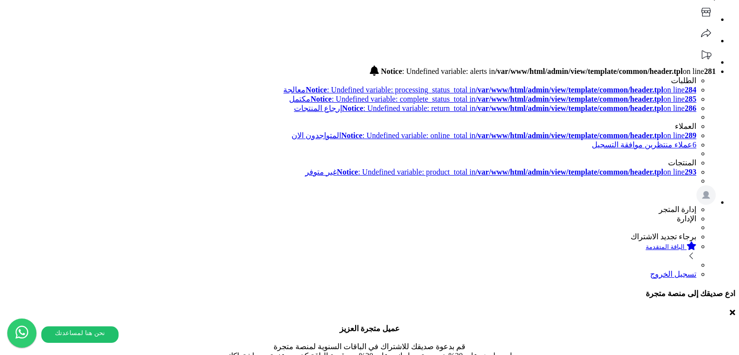
scroll to position [0, 0]
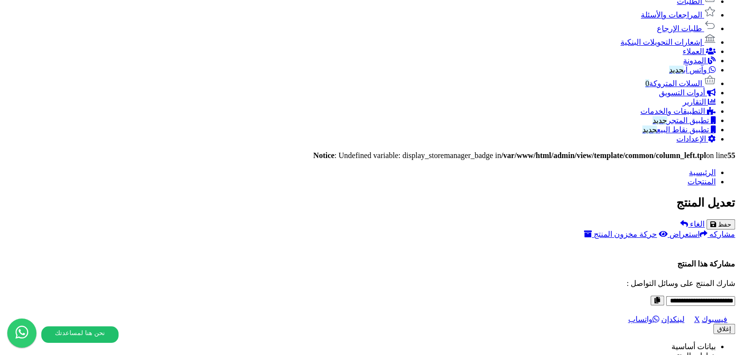
scroll to position [704, 0]
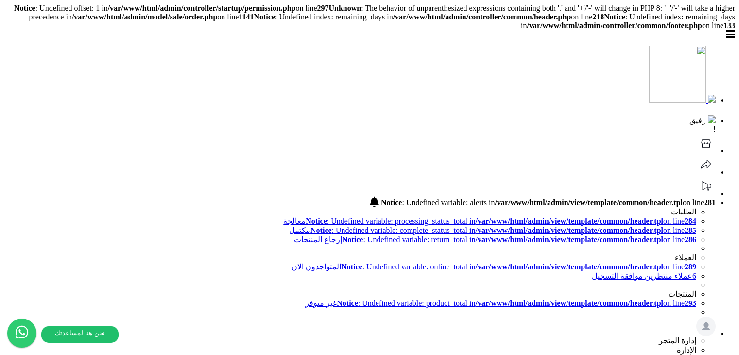
select select
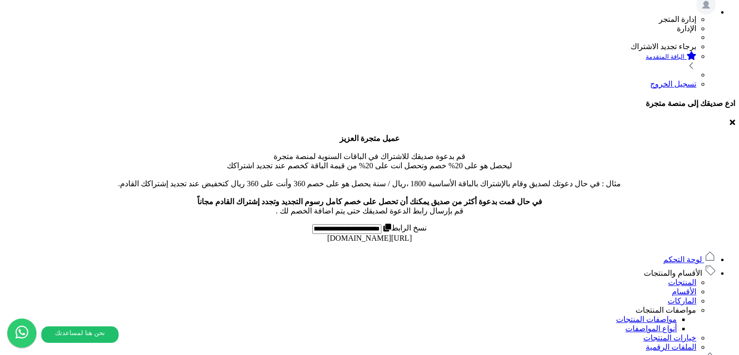
scroll to position [681, 0]
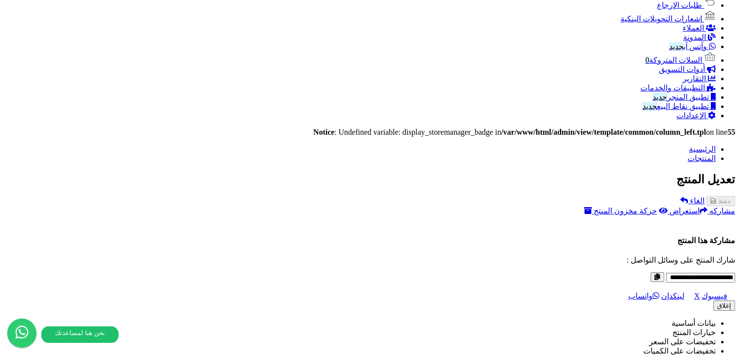
scroll to position [794, 0]
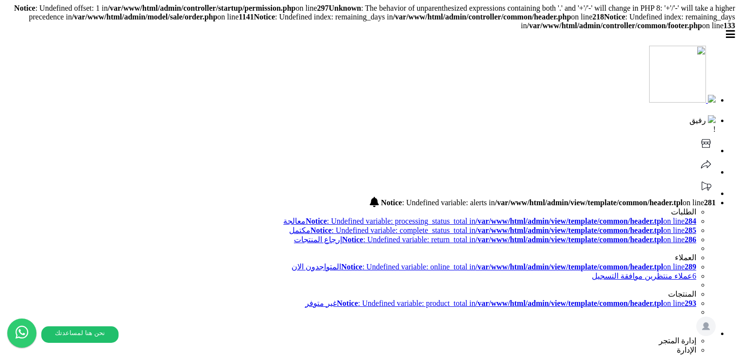
select select
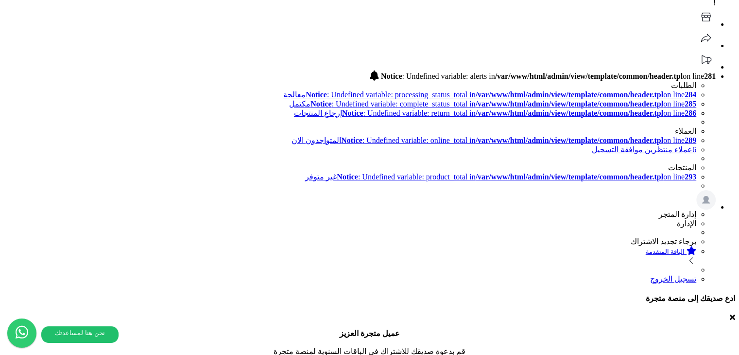
scroll to position [0, 0]
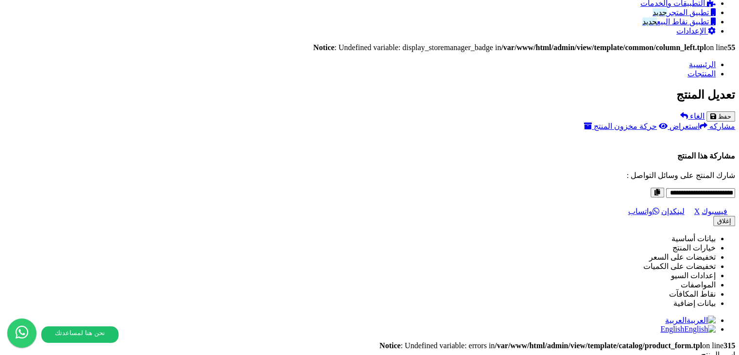
scroll to position [794, 0]
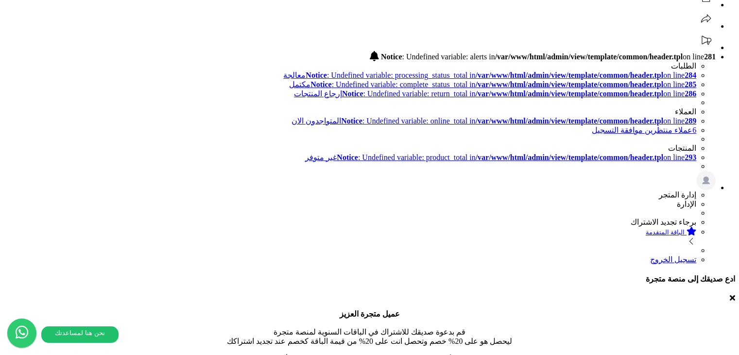
scroll to position [146, 0]
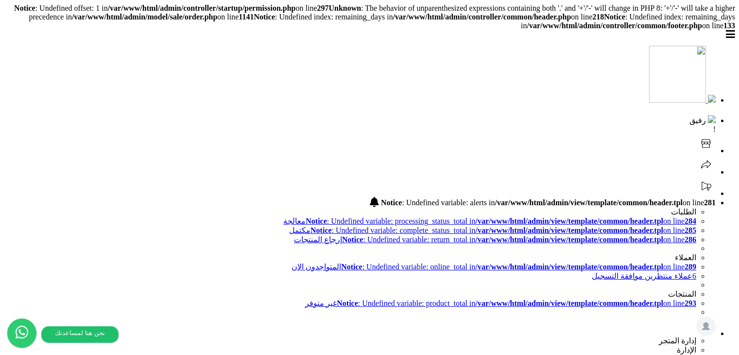
select select
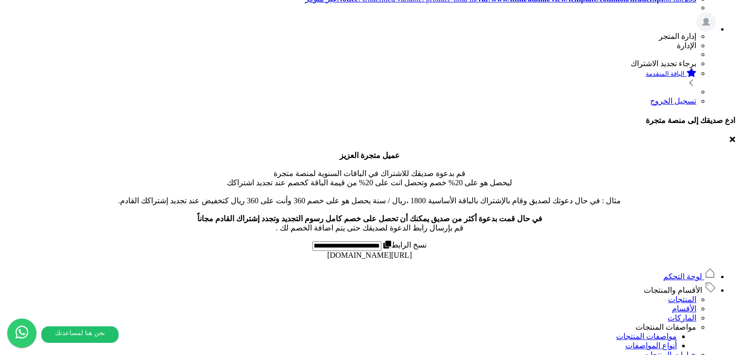
scroll to position [681, 0]
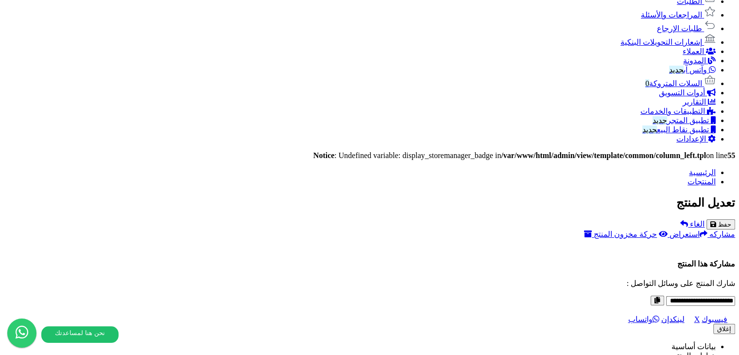
drag, startPoint x: 289, startPoint y: 152, endPoint x: 285, endPoint y: 159, distance: 7.8
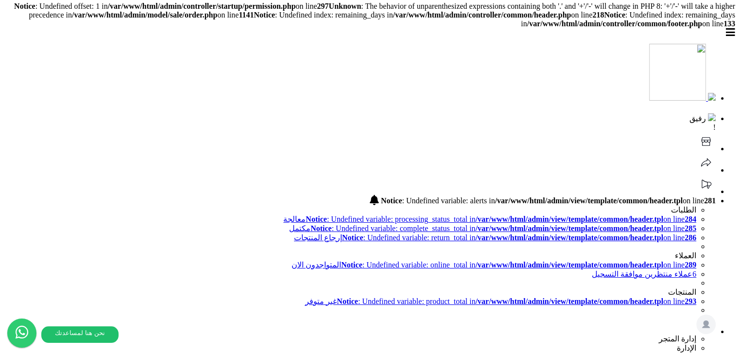
scroll to position [0, 0]
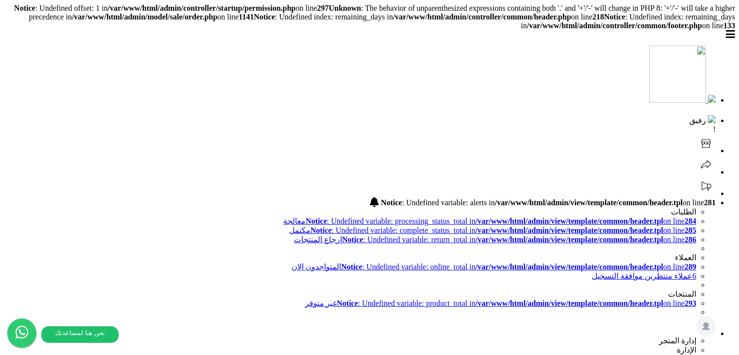
select select
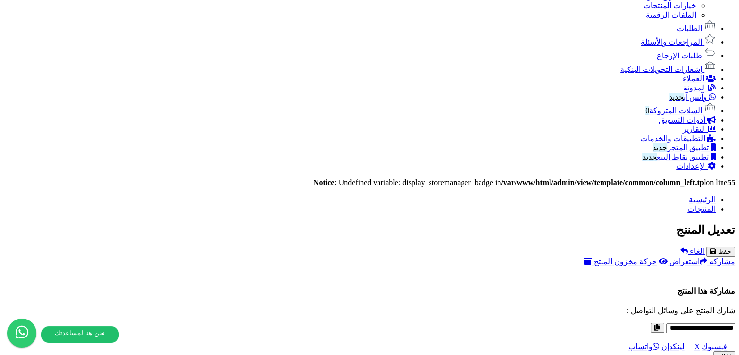
scroll to position [655, 0]
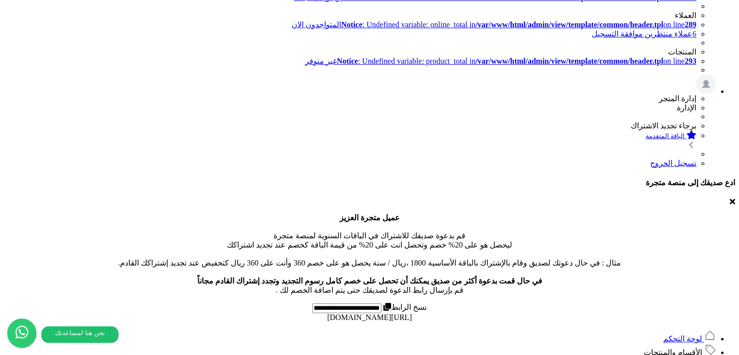
scroll to position [114, 0]
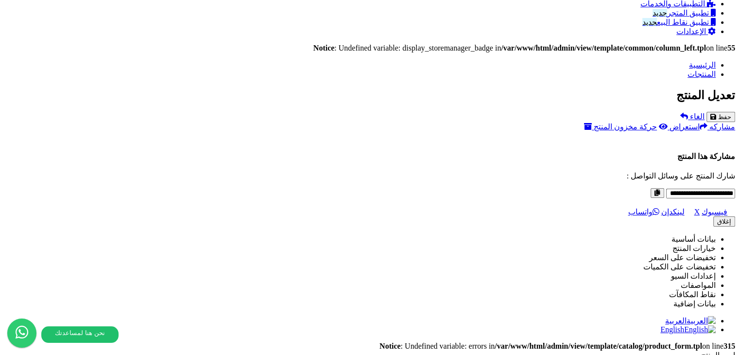
scroll to position [746, 0]
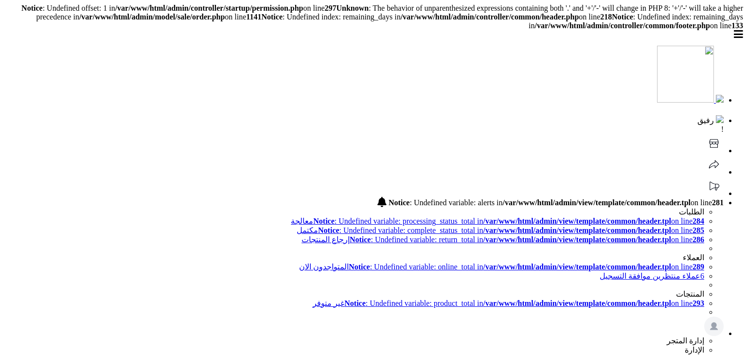
select select
type input "**"
type input "**********"
type input "******"
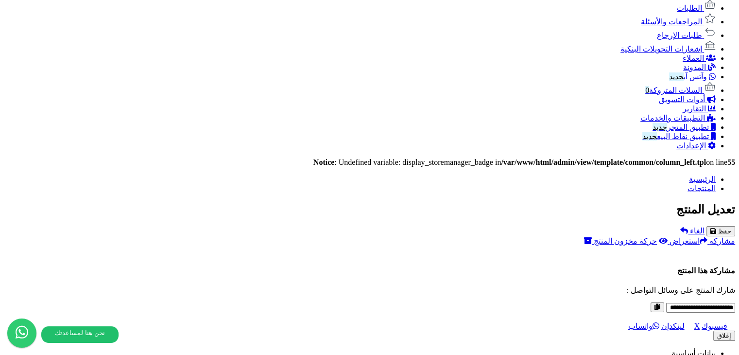
scroll to position [681, 0]
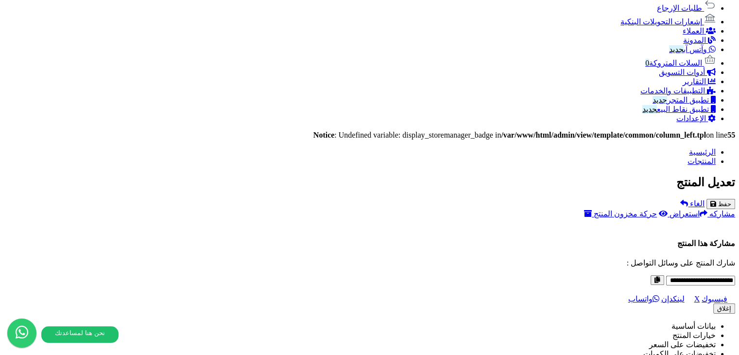
scroll to position [655, 0]
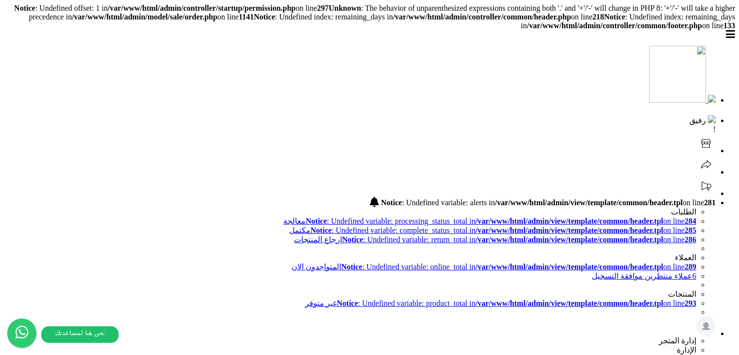
select select
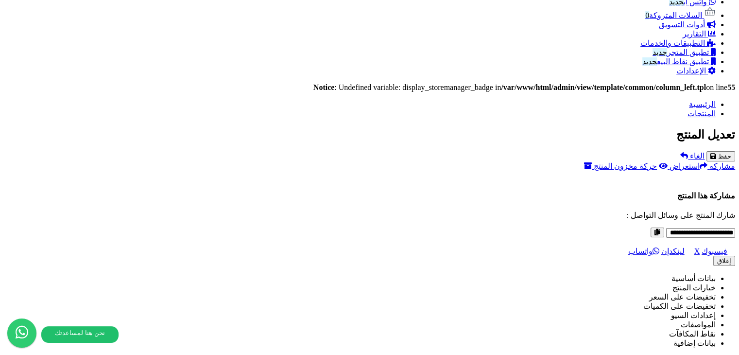
scroll to position [704, 0]
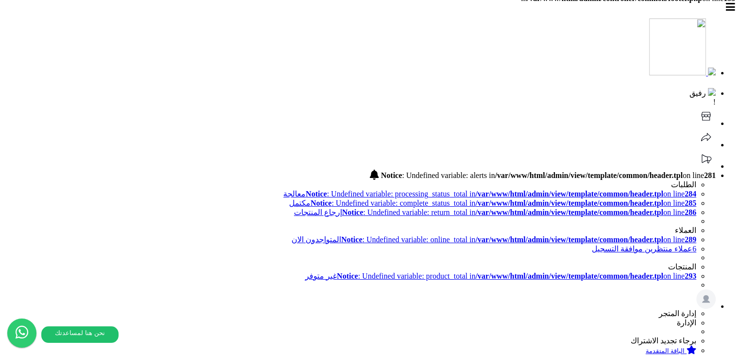
scroll to position [0, 0]
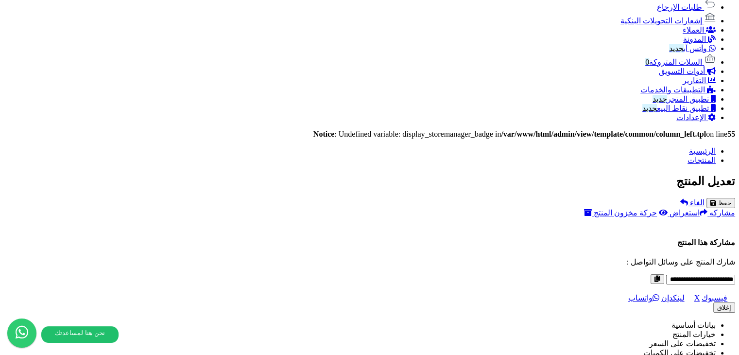
scroll to position [778, 0]
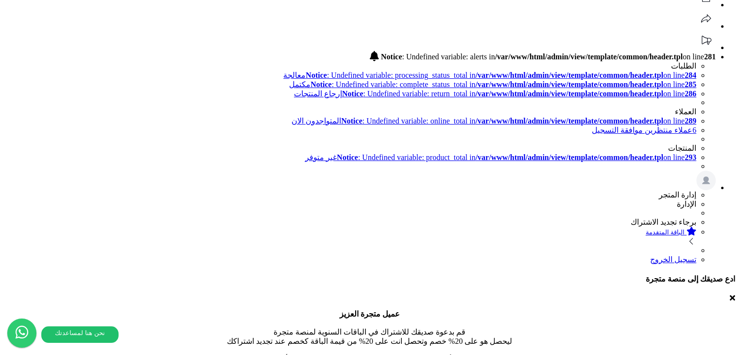
scroll to position [146, 0]
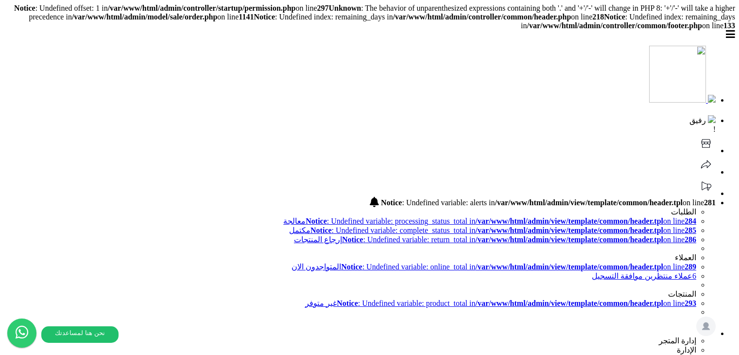
select select
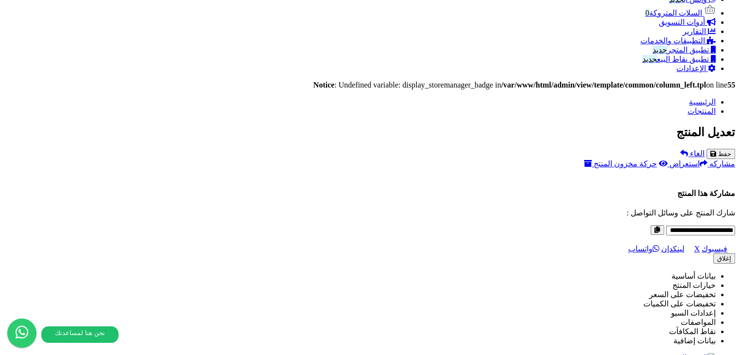
scroll to position [794, 0]
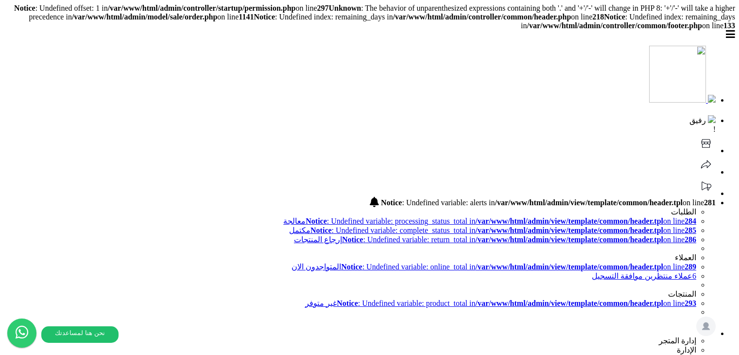
select select
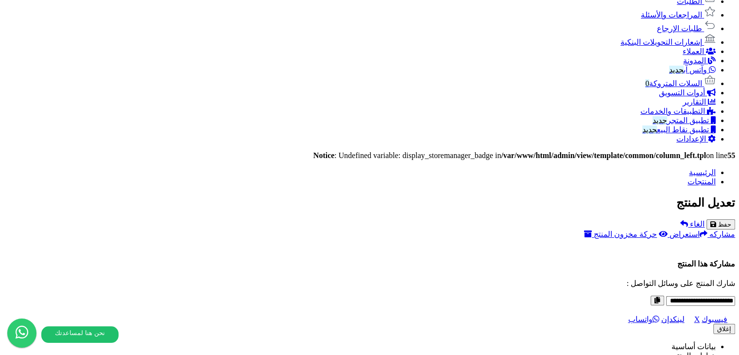
scroll to position [681, 0]
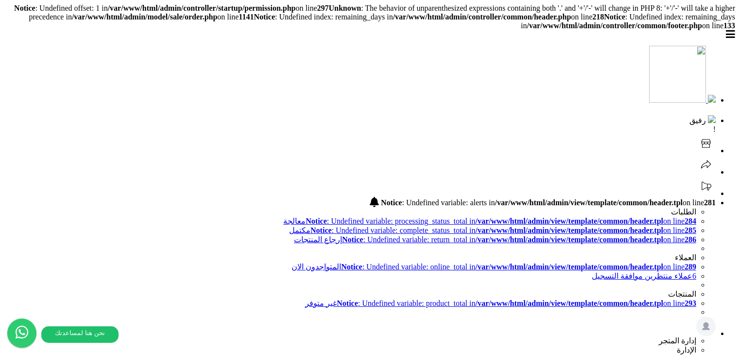
select select
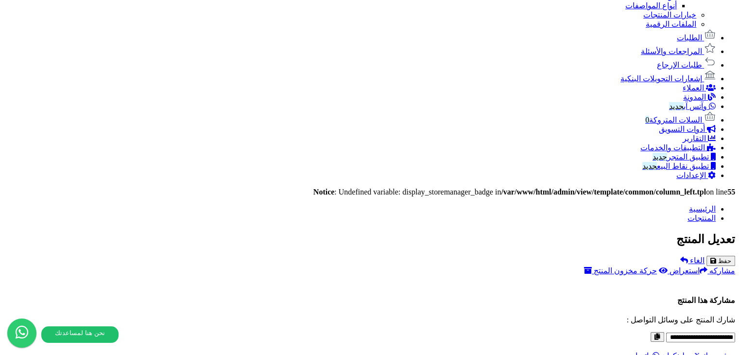
scroll to position [697, 0]
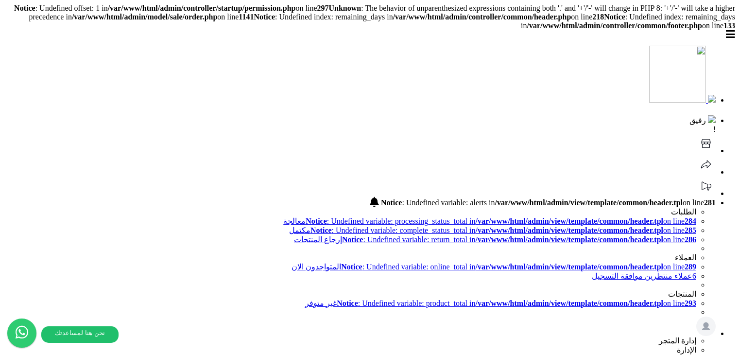
select select
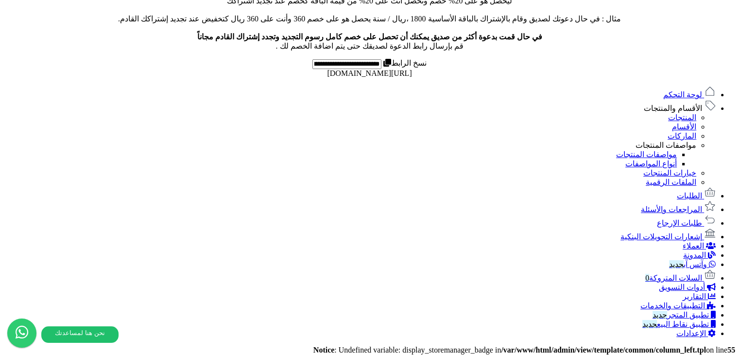
scroll to position [632, 0]
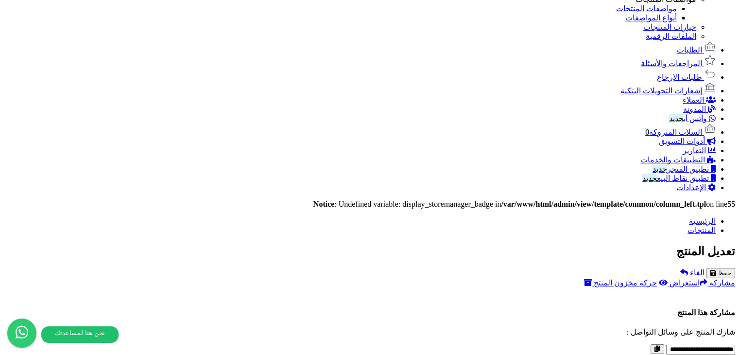
drag, startPoint x: 597, startPoint y: 299, endPoint x: 556, endPoint y: 296, distance: 41.5
drag, startPoint x: 559, startPoint y: 294, endPoint x: 545, endPoint y: 289, distance: 14.5
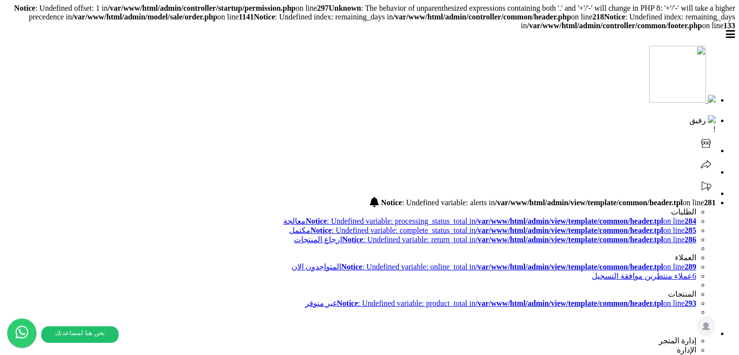
select select
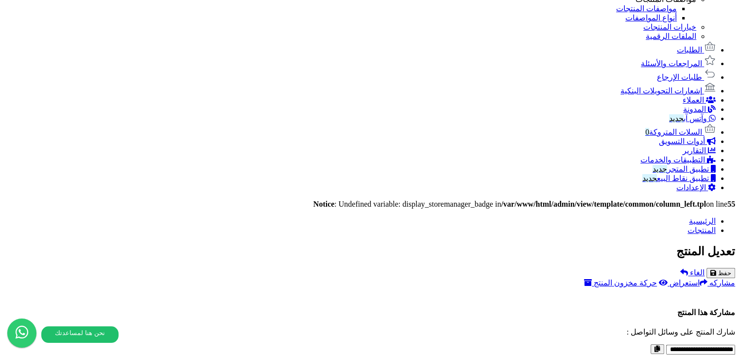
scroll to position [632, 0]
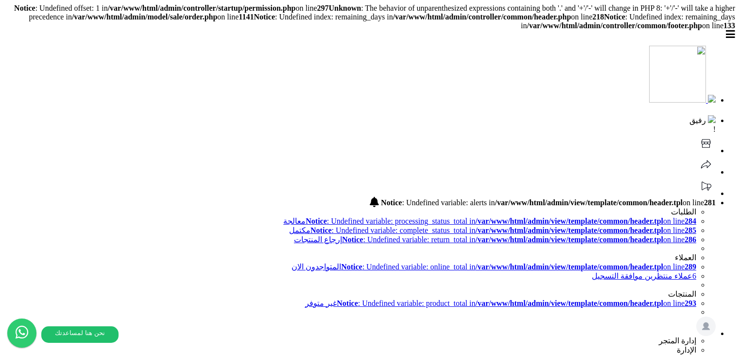
select select
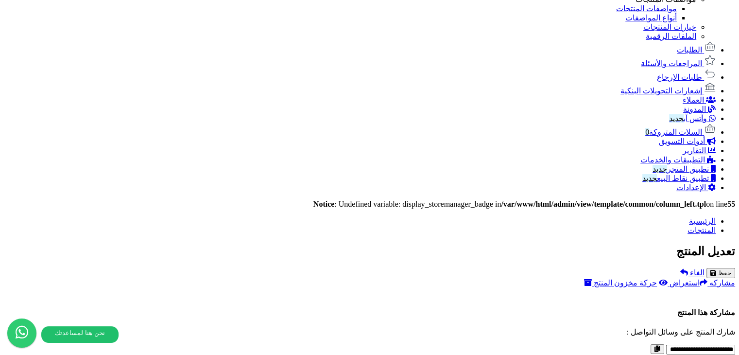
drag, startPoint x: 152, startPoint y: 139, endPoint x: 47, endPoint y: 263, distance: 162.8
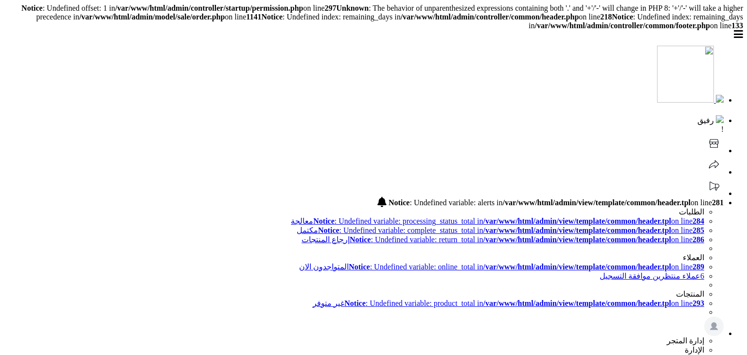
select select
type input "******"
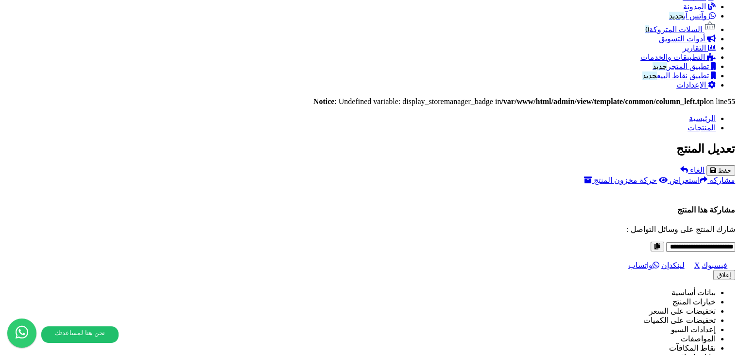
scroll to position [649, 0]
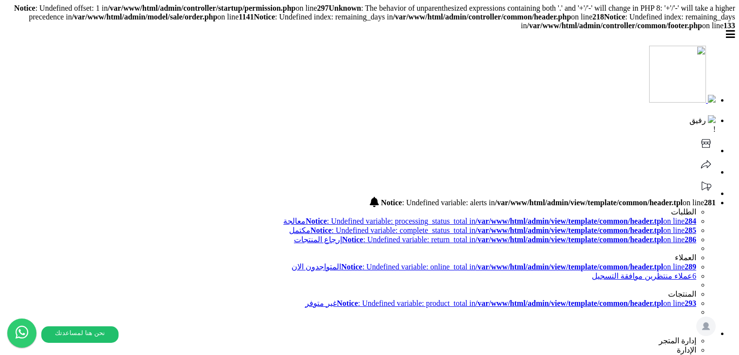
select select
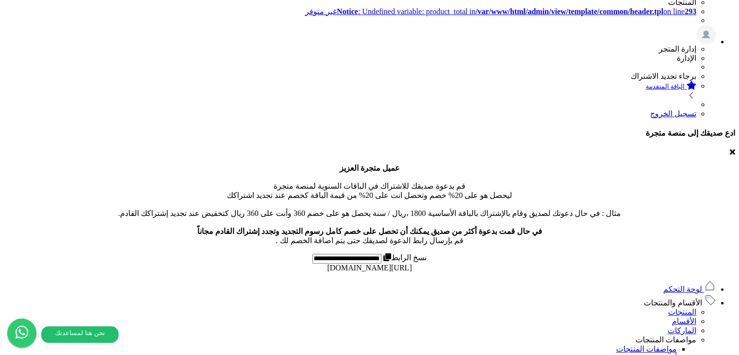
scroll to position [358, 0]
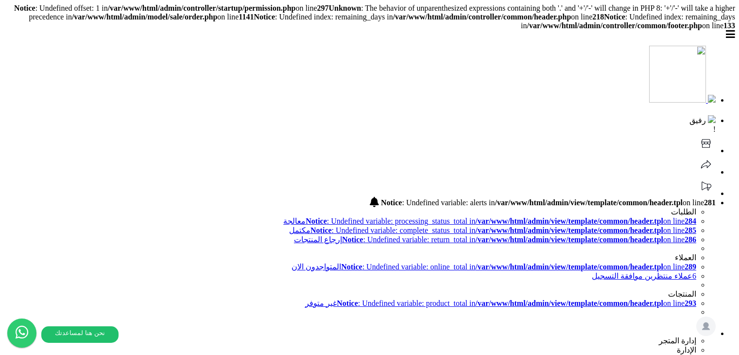
select select
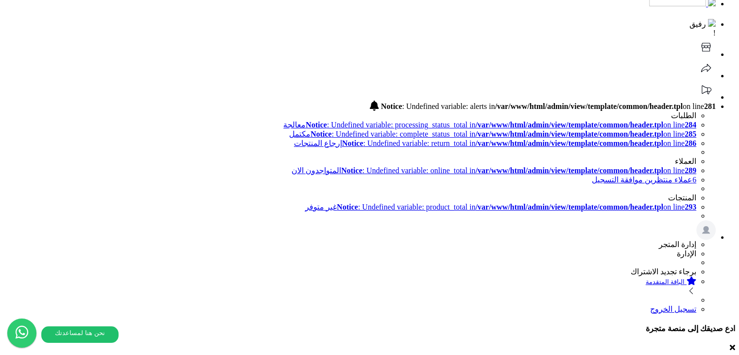
scroll to position [291, 0]
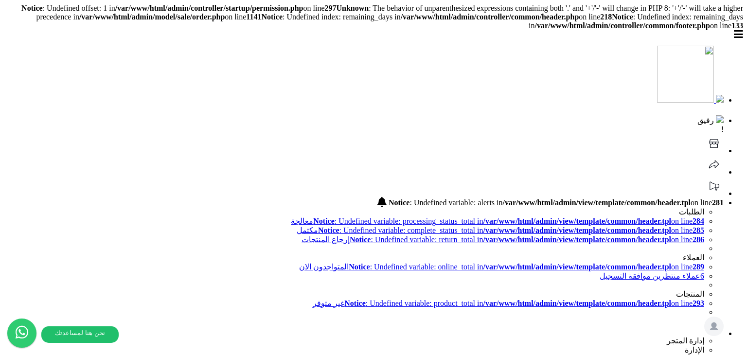
select select
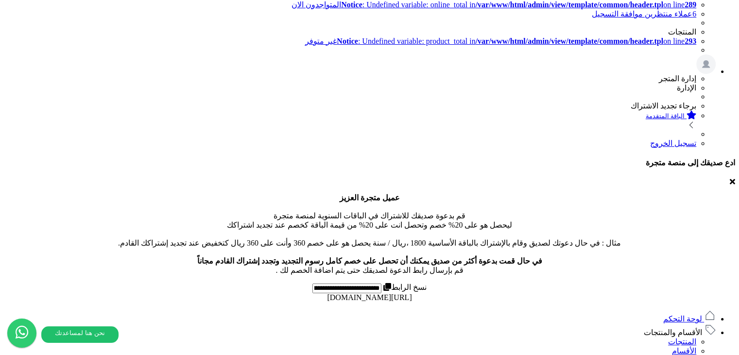
scroll to position [260, 0]
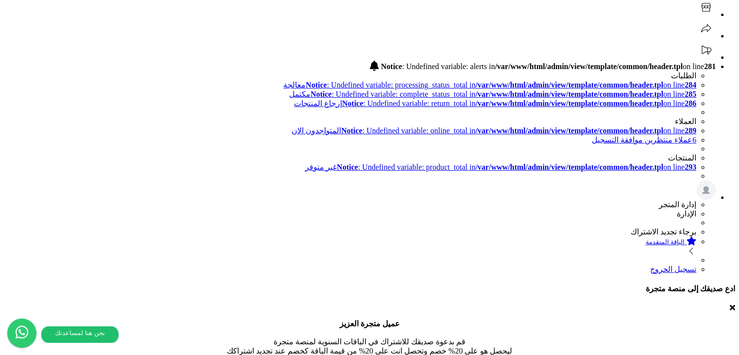
scroll to position [114, 0]
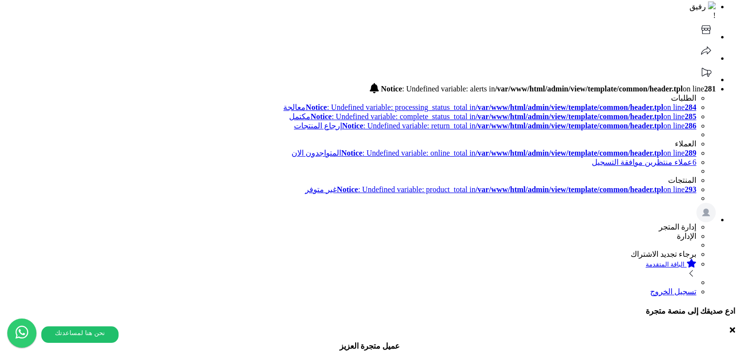
click at [0, 0] on textarea "وصف المنتج" at bounding box center [0, 0] width 0 height 0
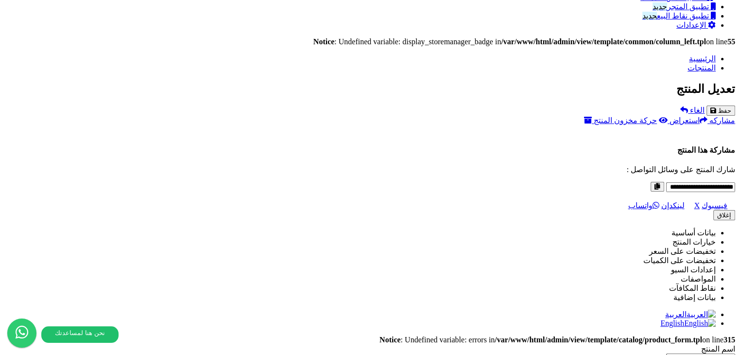
scroll to position [746, 0]
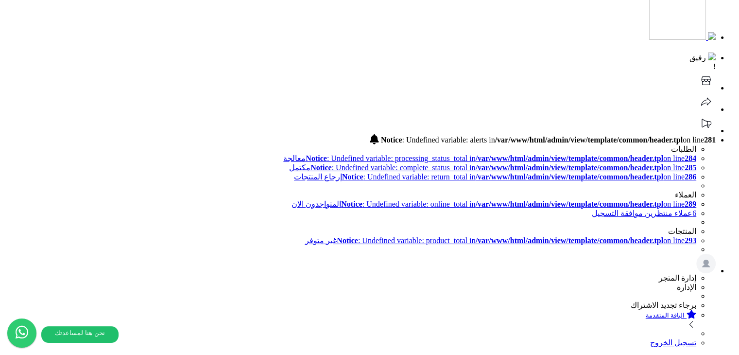
scroll to position [0, 0]
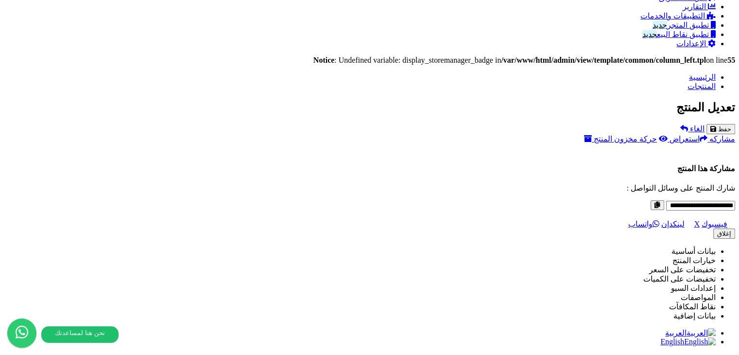
scroll to position [794, 0]
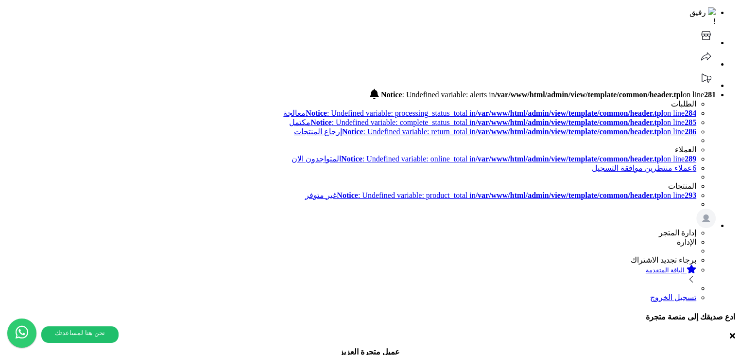
scroll to position [49, 0]
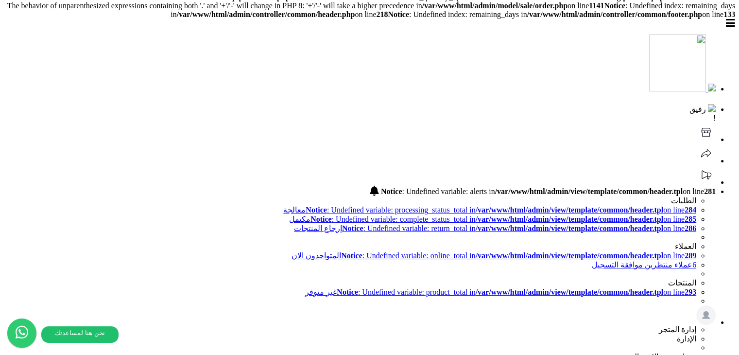
scroll to position [0, 0]
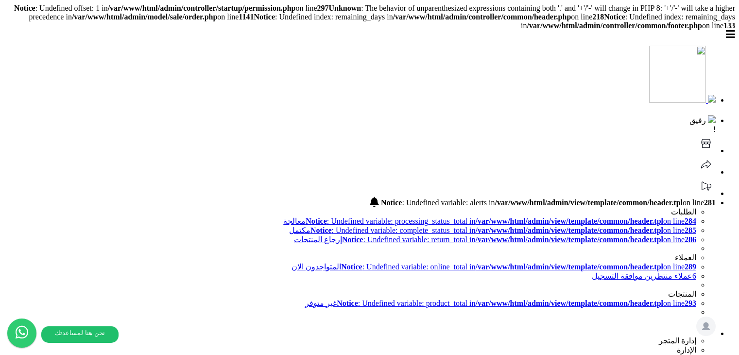
select select
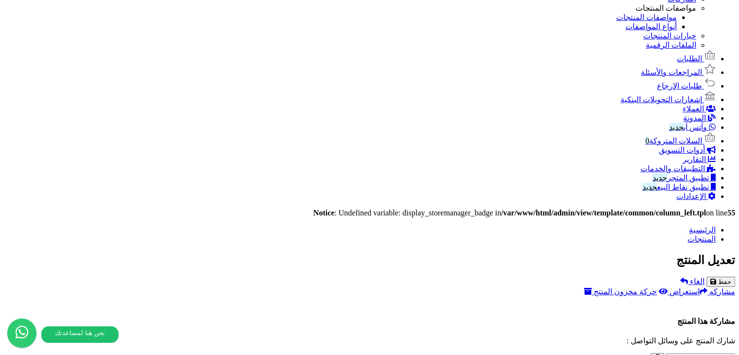
scroll to position [794, 0]
